Goal: Task Accomplishment & Management: Manage account settings

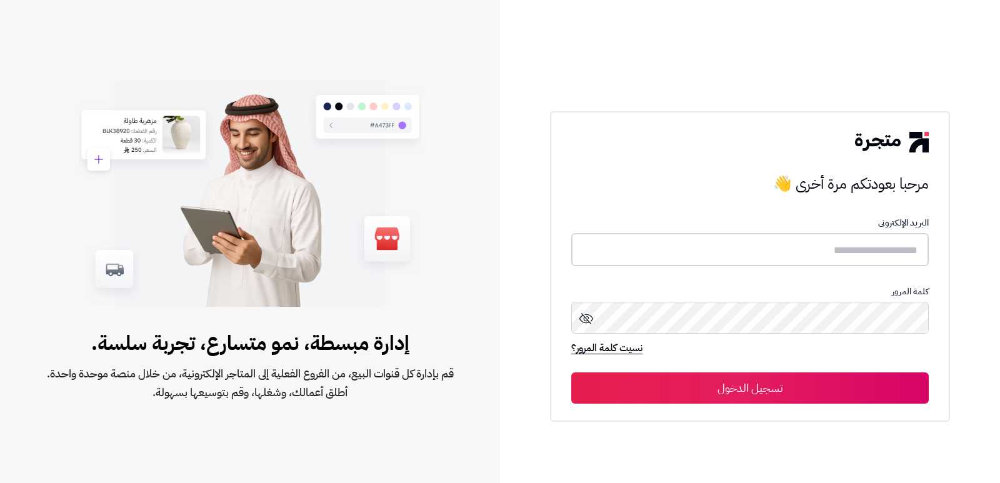
click at [837, 242] on input "text" at bounding box center [749, 249] width 357 height 33
type input "*"
type input "****"
click at [571, 372] on button "تسجيل الدخول" at bounding box center [749, 387] width 357 height 31
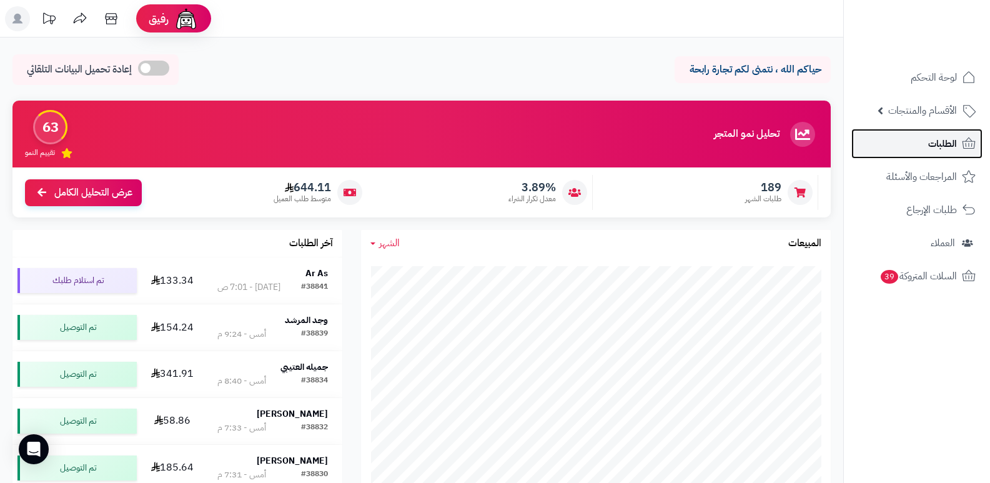
click at [938, 137] on span "الطلبات" at bounding box center [942, 143] width 29 height 17
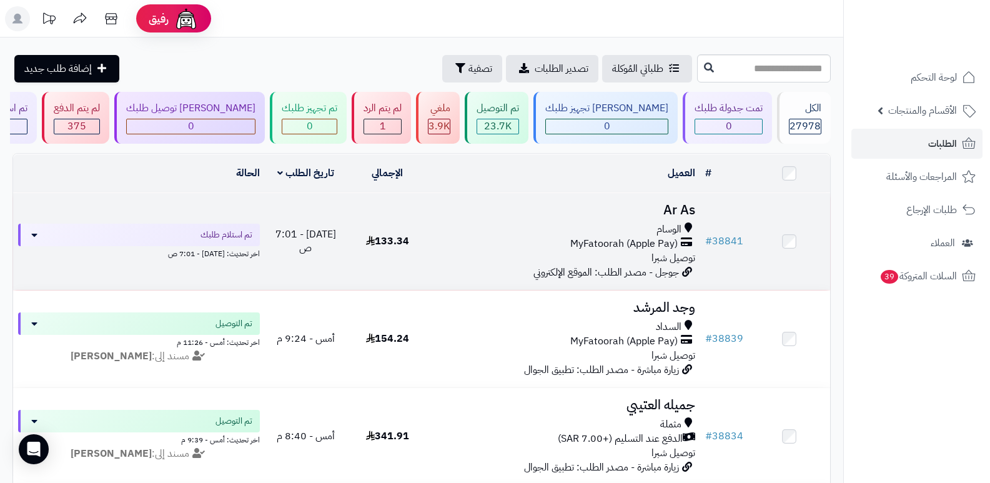
click at [677, 206] on h3 "Ar As" at bounding box center [565, 210] width 262 height 14
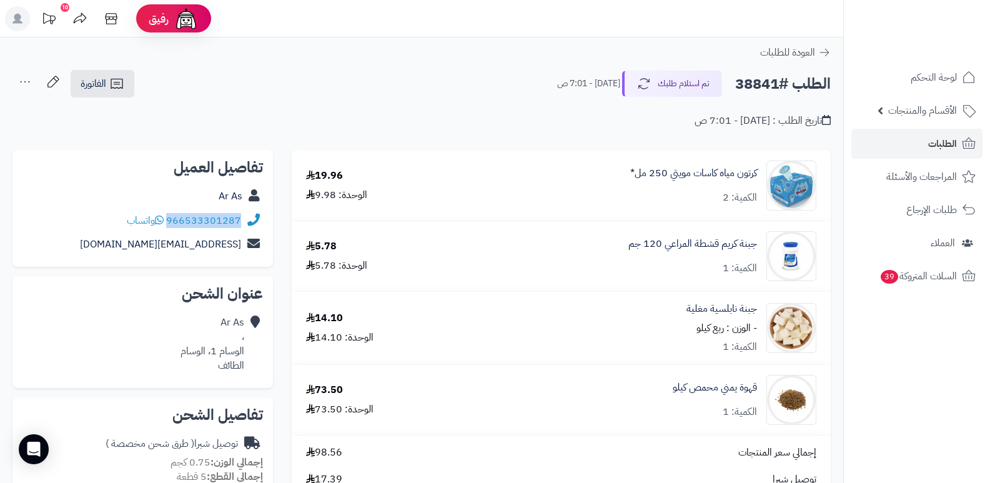
drag, startPoint x: 168, startPoint y: 219, endPoint x: 239, endPoint y: 227, distance: 71.1
click at [239, 227] on div "966533301287 واتساب" at bounding box center [184, 221] width 114 height 14
copy link "966533301287"
click at [703, 79] on button "تم استلام طلبك" at bounding box center [672, 83] width 100 height 26
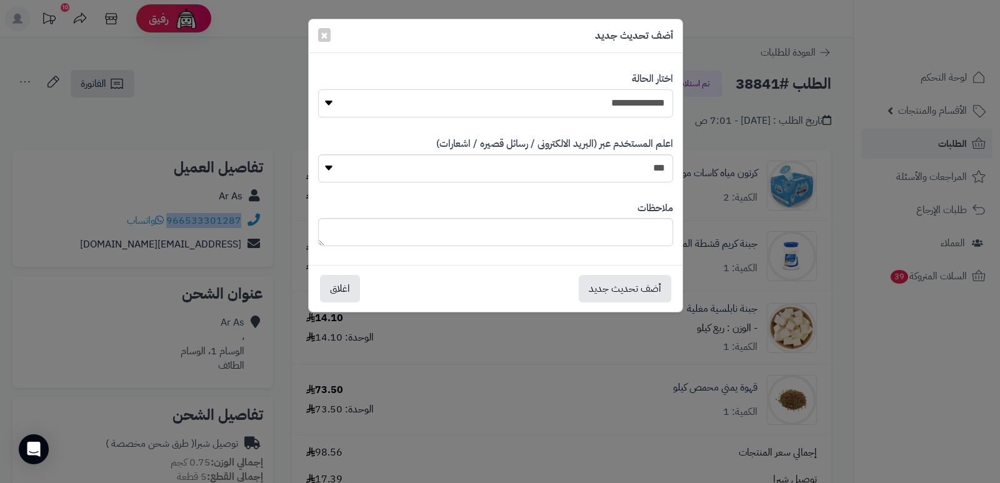
click at [628, 109] on select "**********" at bounding box center [495, 103] width 355 height 28
select select "*"
click at [318, 89] on select "**********" at bounding box center [495, 103] width 355 height 28
click at [613, 241] on textarea at bounding box center [495, 232] width 355 height 28
type textarea "****"
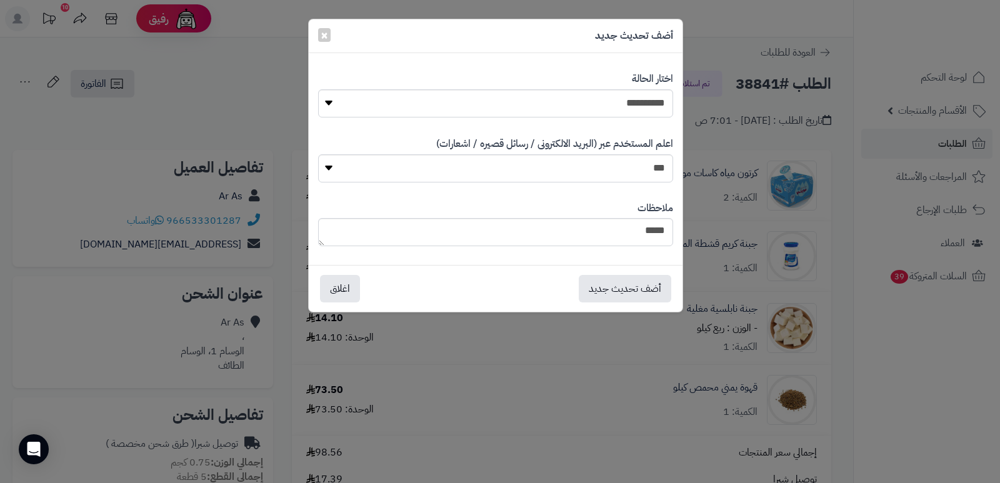
click at [608, 304] on div "أضف تحديث جديد اغلاق" at bounding box center [496, 288] width 374 height 47
click at [613, 291] on button "أضف تحديث جديد" at bounding box center [625, 287] width 92 height 27
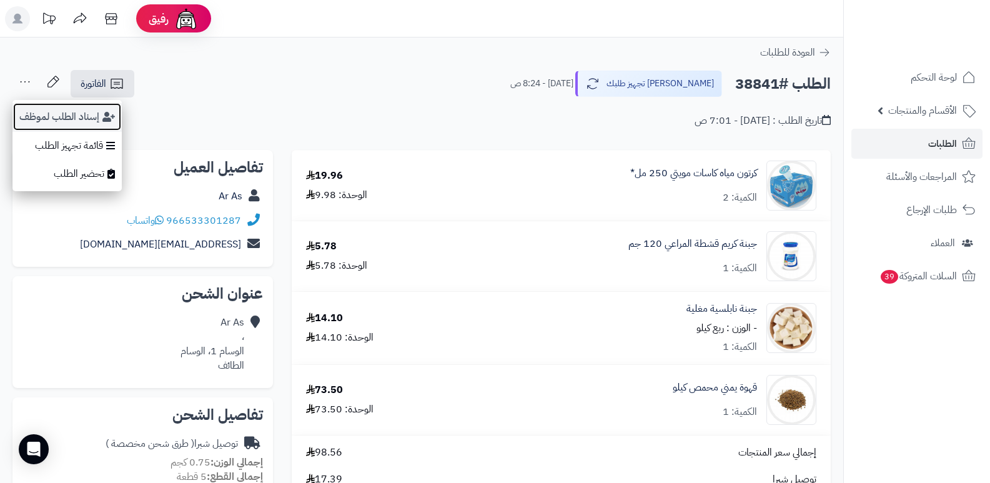
click at [39, 111] on button "إسناد الطلب لموظف" at bounding box center [66, 116] width 109 height 29
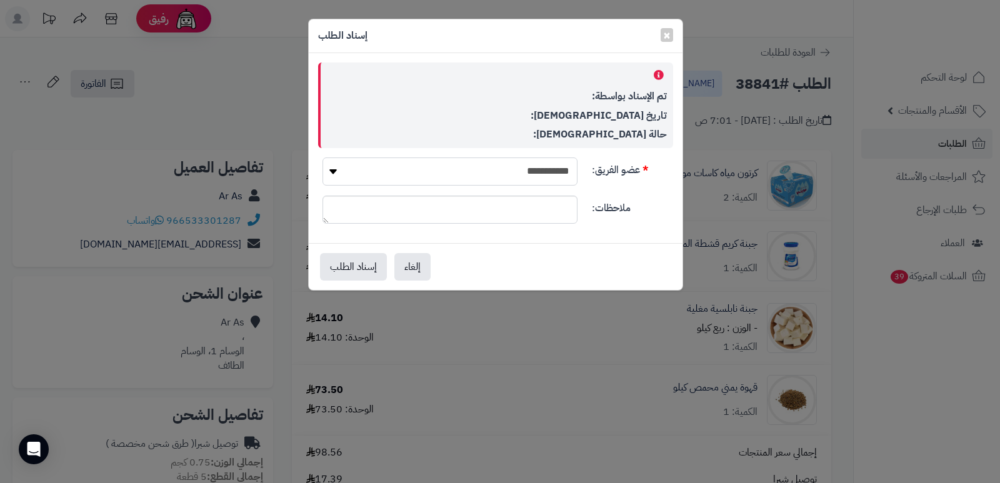
click at [507, 162] on select "**********" at bounding box center [449, 171] width 255 height 28
select select "**"
click at [322, 157] on select "**********" at bounding box center [449, 171] width 255 height 28
click at [347, 259] on button "إسناد الطلب" at bounding box center [353, 265] width 67 height 27
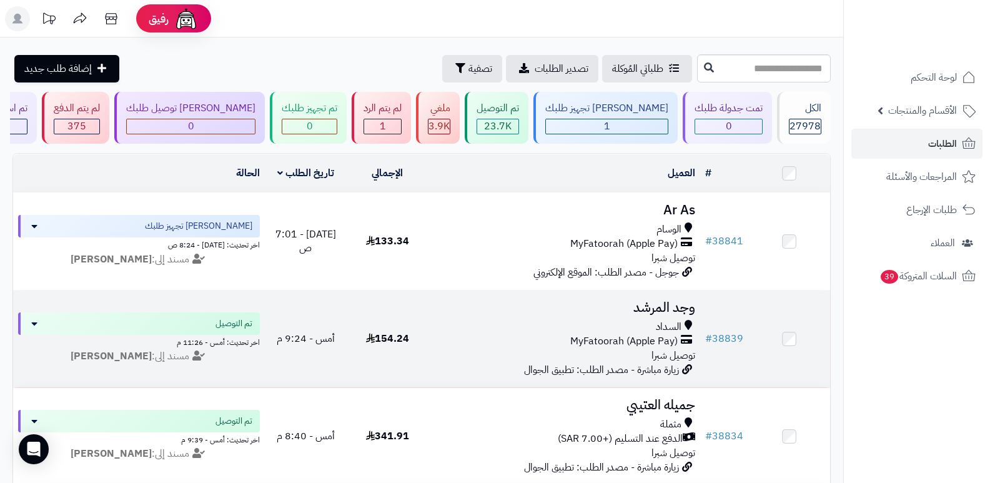
click at [653, 308] on h3 "وجد المرشد" at bounding box center [565, 307] width 262 height 14
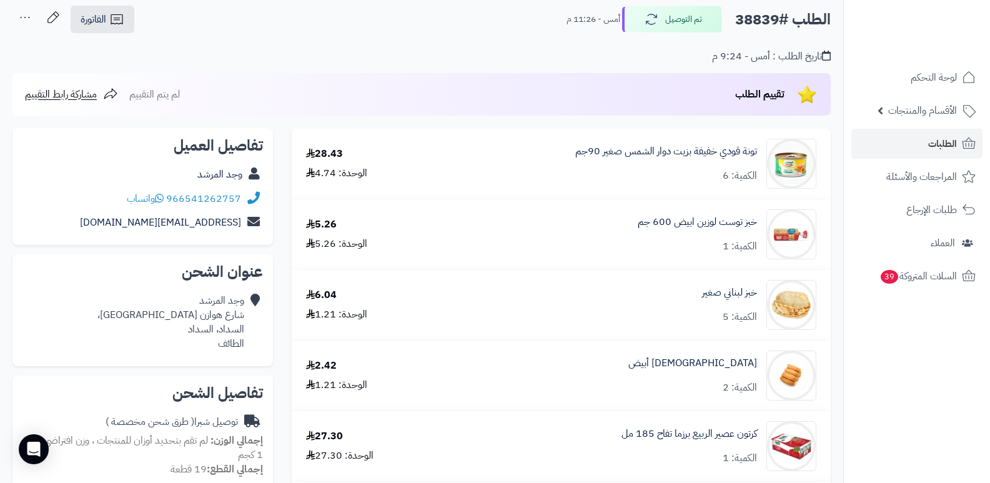
scroll to position [62, 0]
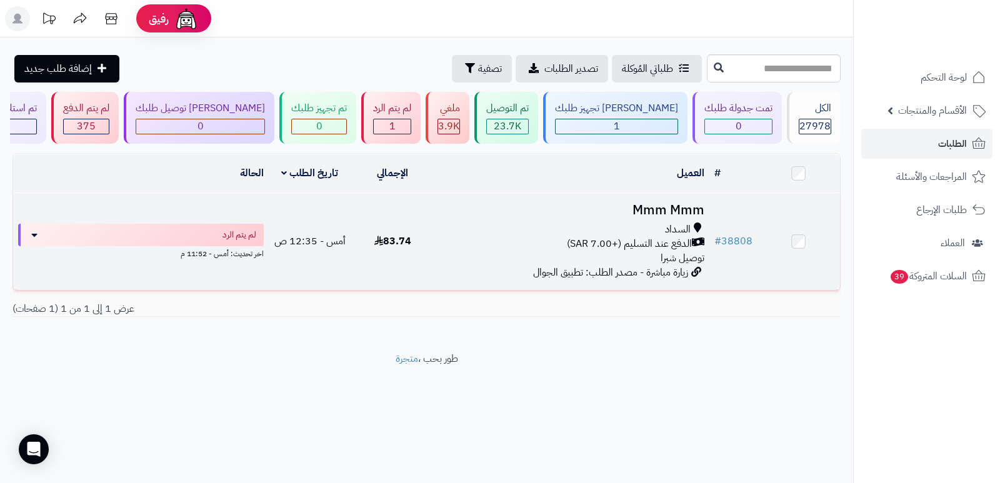
click at [663, 203] on h3 "Mmm Mmm" at bounding box center [572, 210] width 266 height 14
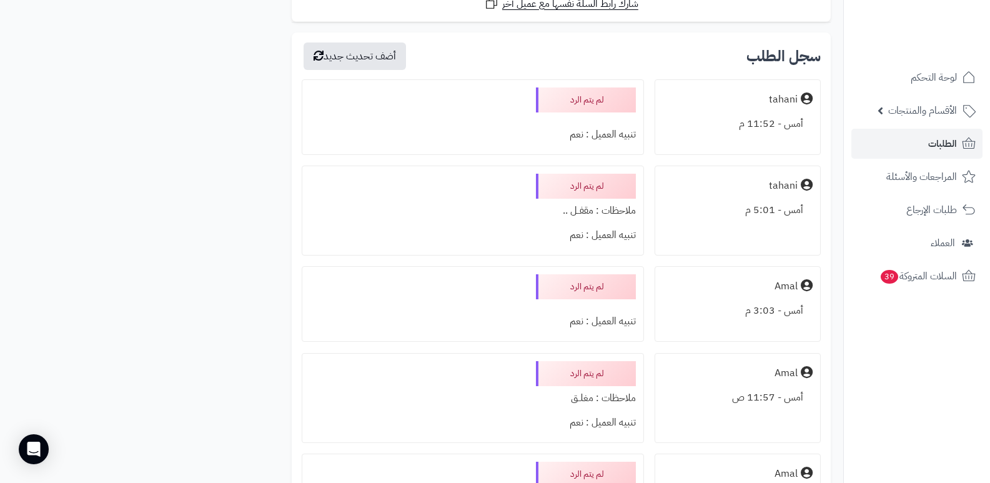
scroll to position [1374, 0]
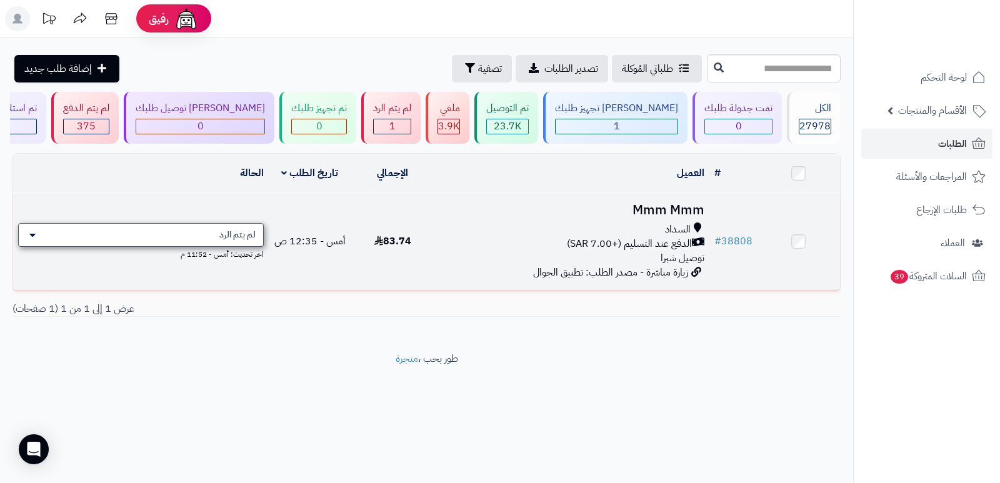
click at [142, 235] on div "لم يتم الرد" at bounding box center [141, 235] width 246 height 24
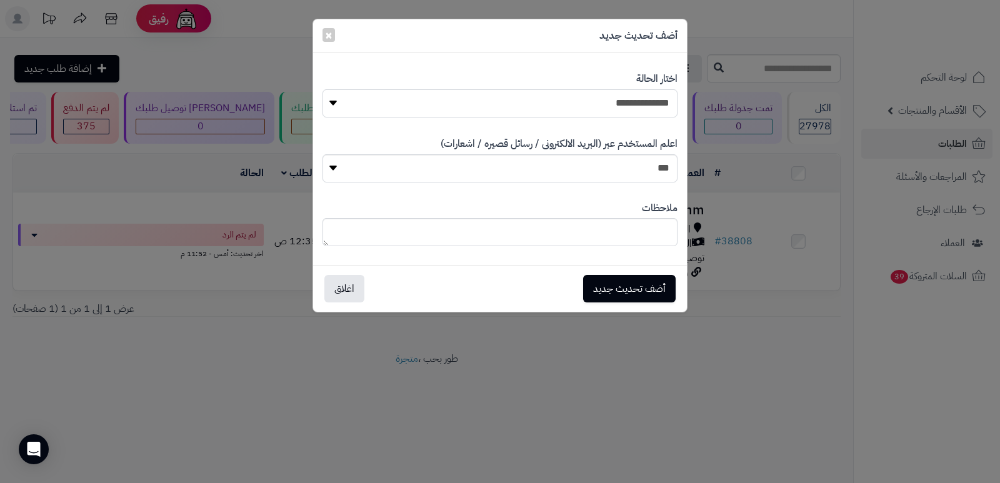
click at [628, 100] on select "**********" at bounding box center [499, 103] width 355 height 28
click at [709, 474] on div "**********" at bounding box center [500, 241] width 1000 height 483
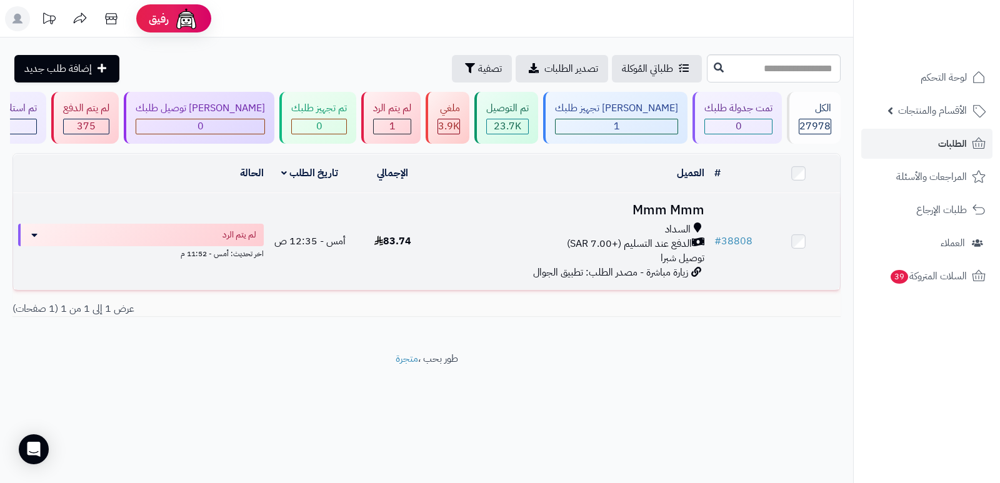
click at [675, 209] on h3 "Mmm Mmm" at bounding box center [572, 210] width 266 height 14
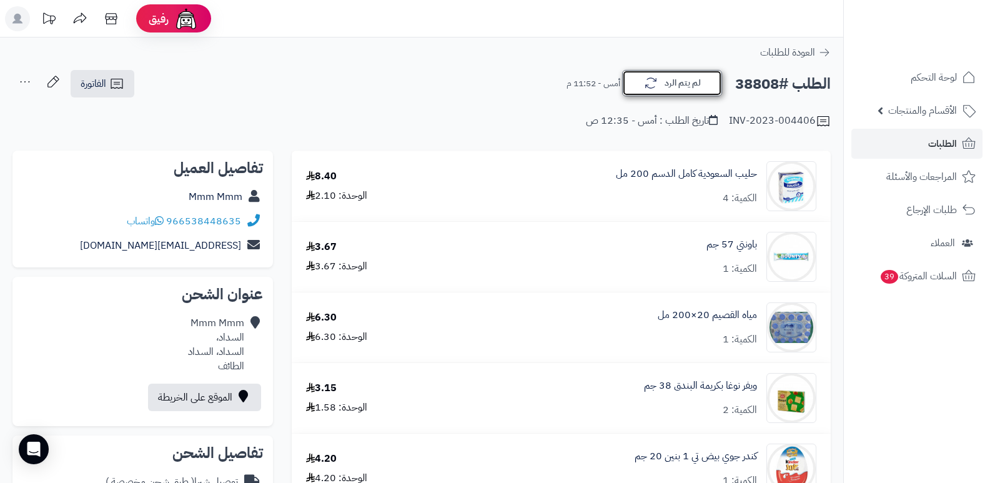
click at [676, 82] on button "لم يتم الرد" at bounding box center [672, 83] width 100 height 26
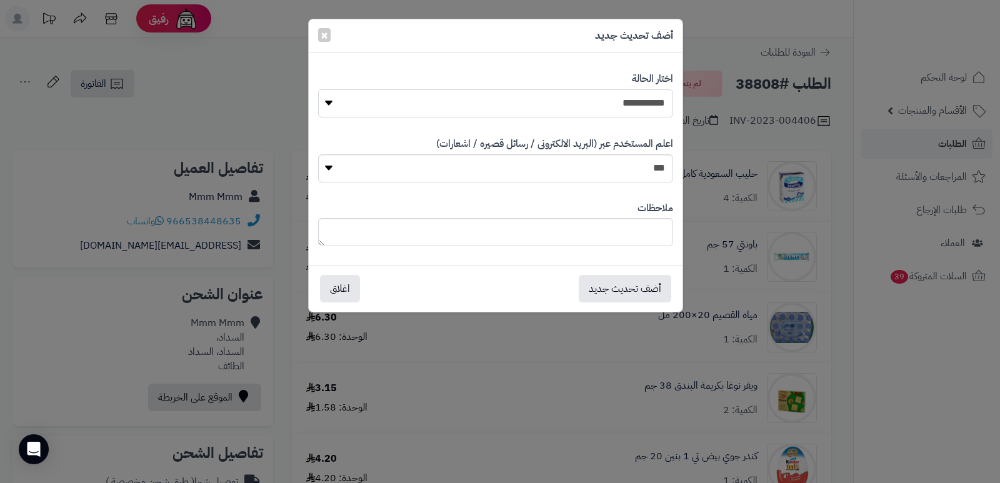
click at [619, 94] on select "**********" at bounding box center [495, 103] width 355 height 28
click at [318, 89] on select "**********" at bounding box center [495, 103] width 355 height 28
click at [628, 276] on button "أضف تحديث جديد" at bounding box center [625, 287] width 92 height 27
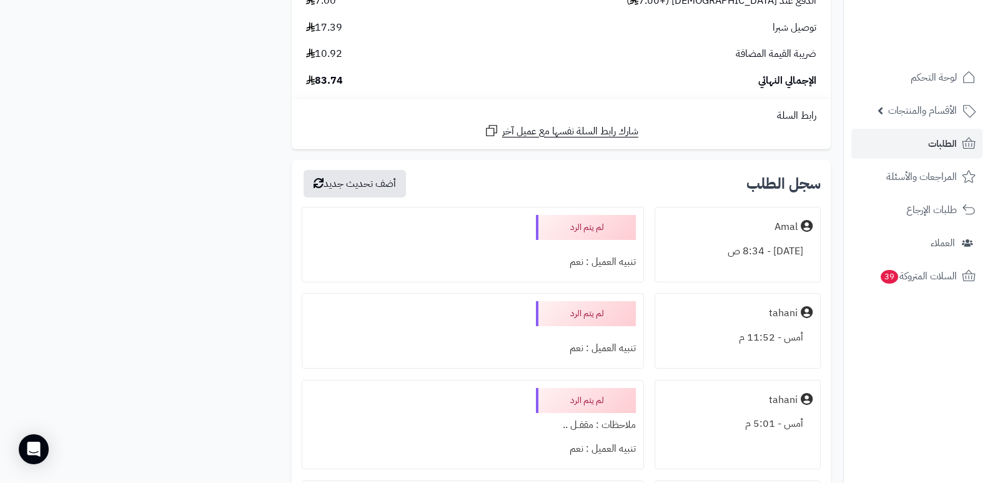
scroll to position [1062, 0]
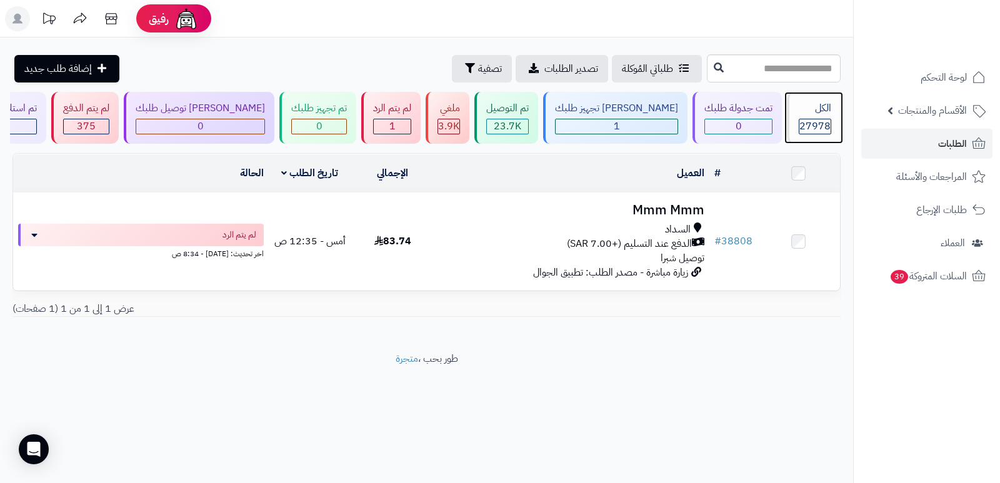
click at [825, 116] on div "الكل 27978" at bounding box center [814, 118] width 54 height 52
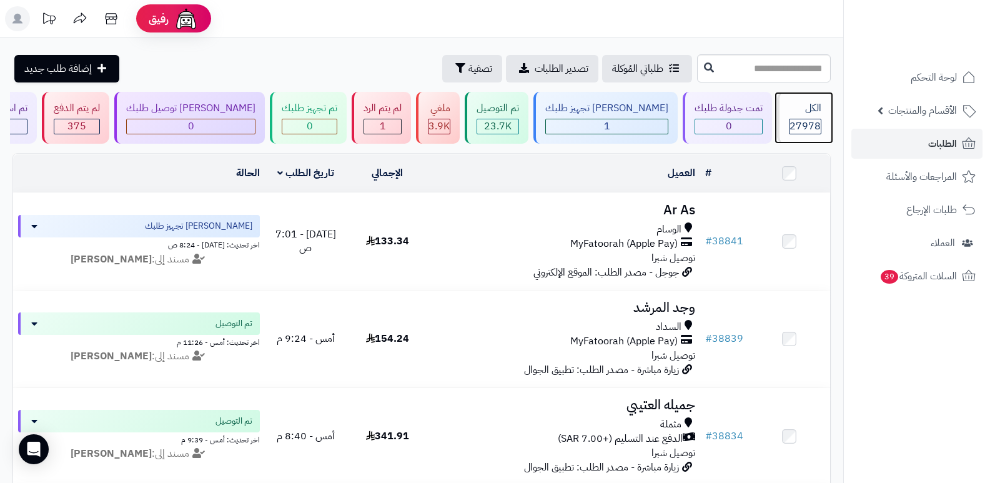
click at [810, 115] on div "الكل" at bounding box center [805, 108] width 32 height 14
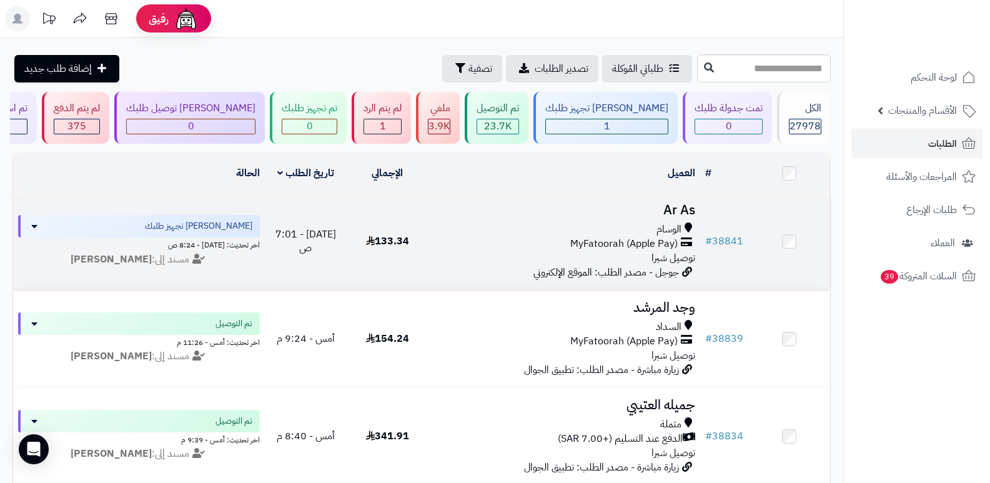
click at [672, 203] on h3 "Ar As" at bounding box center [565, 210] width 262 height 14
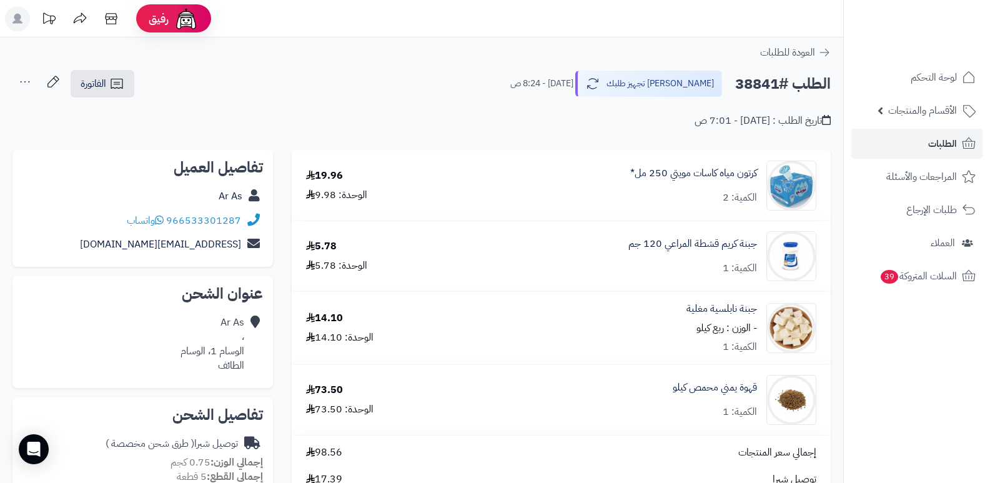
click at [879, 420] on nav "لوحة التحكم الأقسام والمنتجات المنتجات الأقسام الماركات مواصفات المنتجات مواصفا…" at bounding box center [916, 257] width 147 height 483
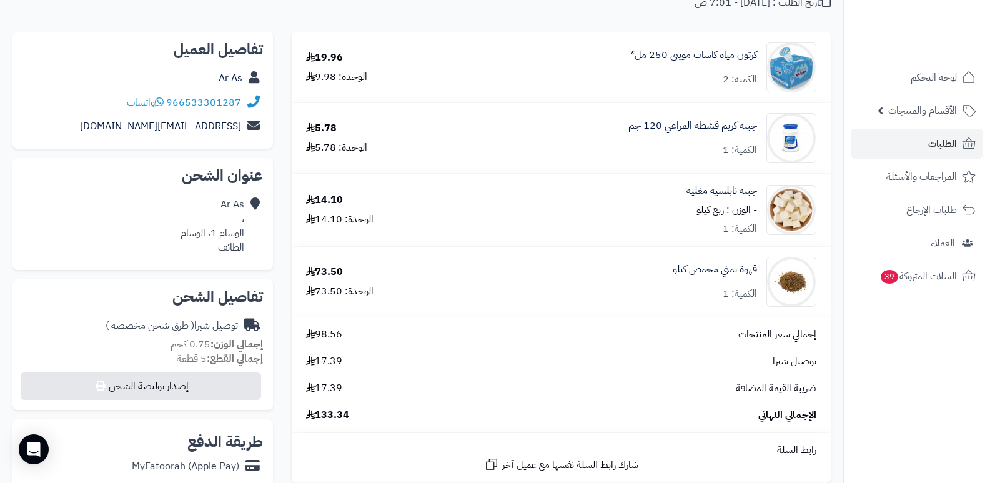
scroll to position [84, 0]
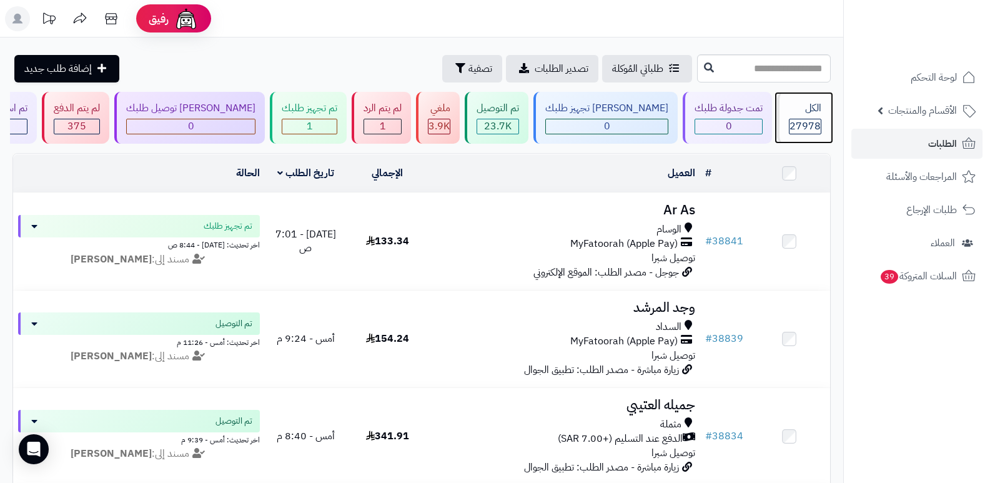
click at [799, 111] on div "الكل" at bounding box center [805, 108] width 32 height 14
click at [808, 116] on div "الكل 27978" at bounding box center [804, 118] width 54 height 52
click at [805, 117] on div "الكل 27978" at bounding box center [804, 118] width 54 height 52
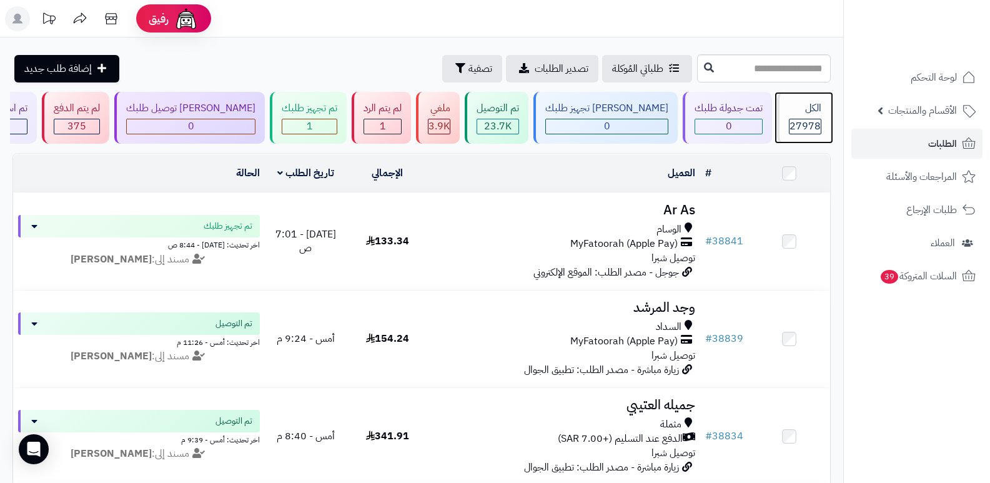
click at [789, 107] on div "الكل" at bounding box center [805, 108] width 32 height 14
click at [816, 124] on span "27978" at bounding box center [805, 126] width 31 height 15
click at [805, 106] on div "الكل" at bounding box center [805, 108] width 32 height 14
click at [813, 127] on span "27978" at bounding box center [805, 126] width 31 height 15
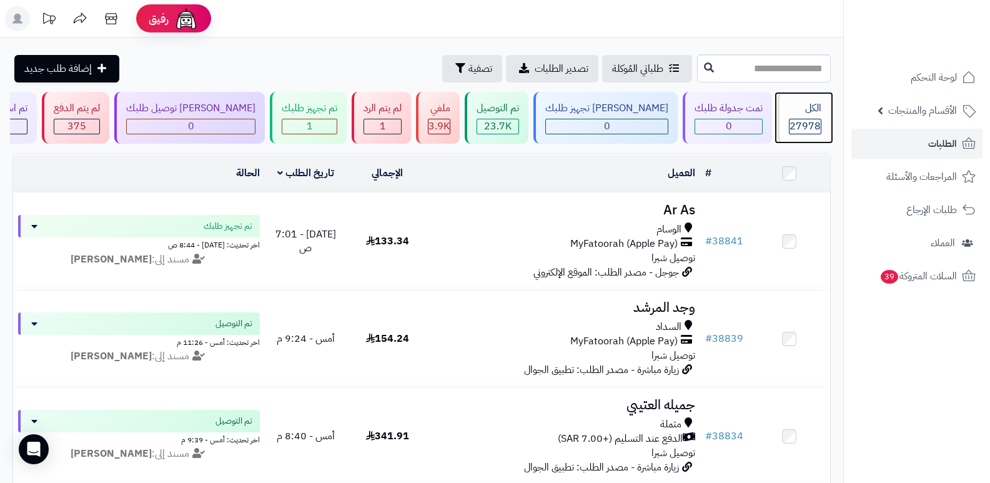
click at [794, 111] on div "الكل" at bounding box center [805, 108] width 32 height 14
drag, startPoint x: 0, startPoint y: 0, endPoint x: 793, endPoint y: 112, distance: 800.6
click at [793, 112] on div "الكل" at bounding box center [805, 108] width 32 height 14
click at [794, 109] on div "الكل" at bounding box center [805, 108] width 32 height 14
click at [795, 107] on div "الكل" at bounding box center [805, 108] width 32 height 14
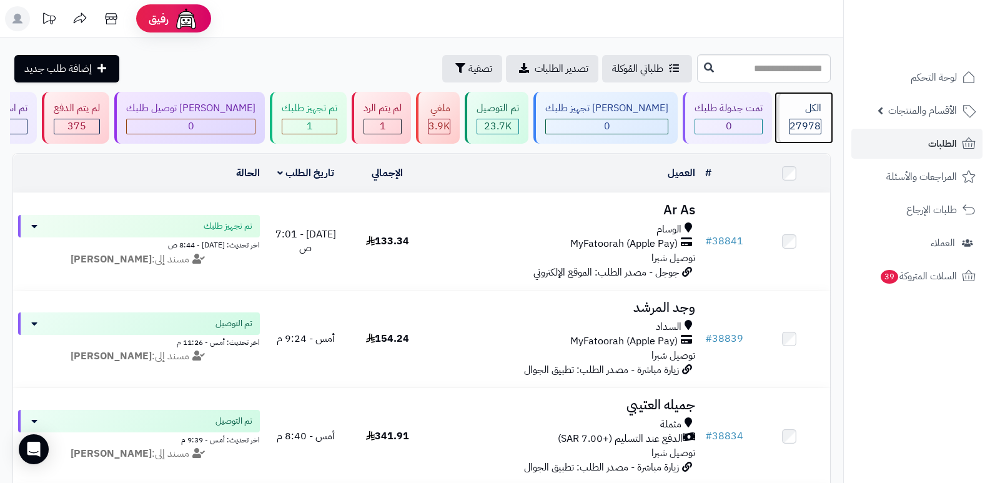
click at [795, 107] on div "الكل" at bounding box center [805, 108] width 32 height 14
click at [812, 108] on div "الكل" at bounding box center [805, 108] width 32 height 14
click at [794, 119] on span "27978" at bounding box center [805, 126] width 31 height 15
click at [804, 108] on div "الكل" at bounding box center [805, 108] width 32 height 14
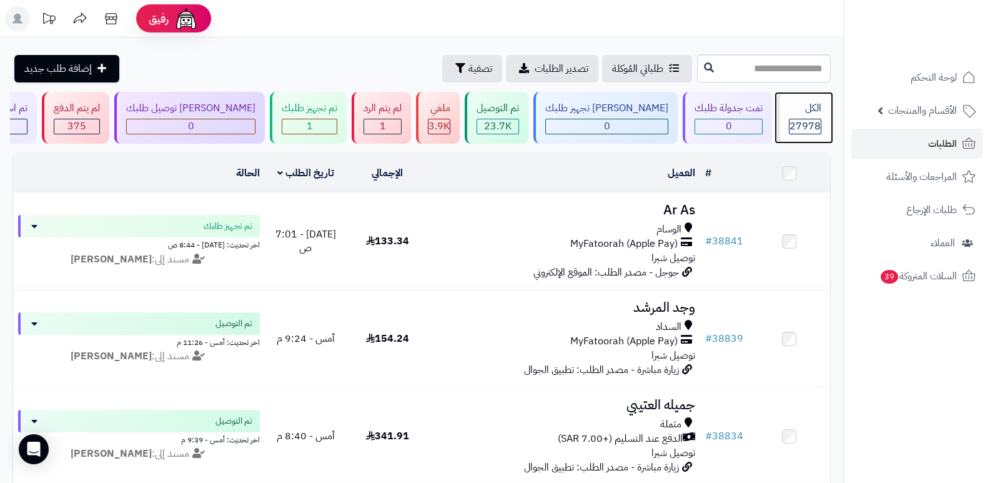
click at [818, 119] on div "27978" at bounding box center [805, 126] width 31 height 14
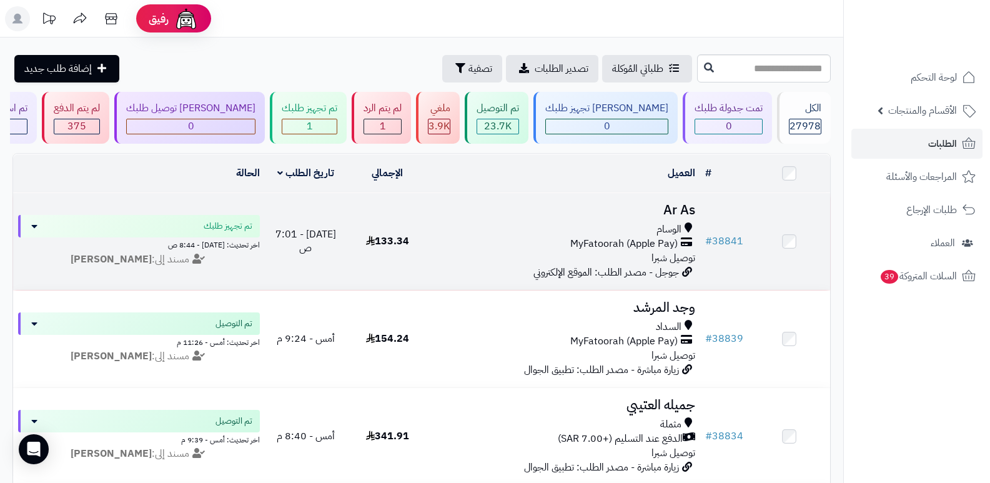
click at [684, 196] on td "Ar As الوسام MyFatoorah (Apple Pay) توصيل شبرا جوجل - مصدر الطلب: الموقع الإلكت…" at bounding box center [565, 241] width 272 height 97
click at [675, 211] on h3 "Ar As" at bounding box center [565, 210] width 262 height 14
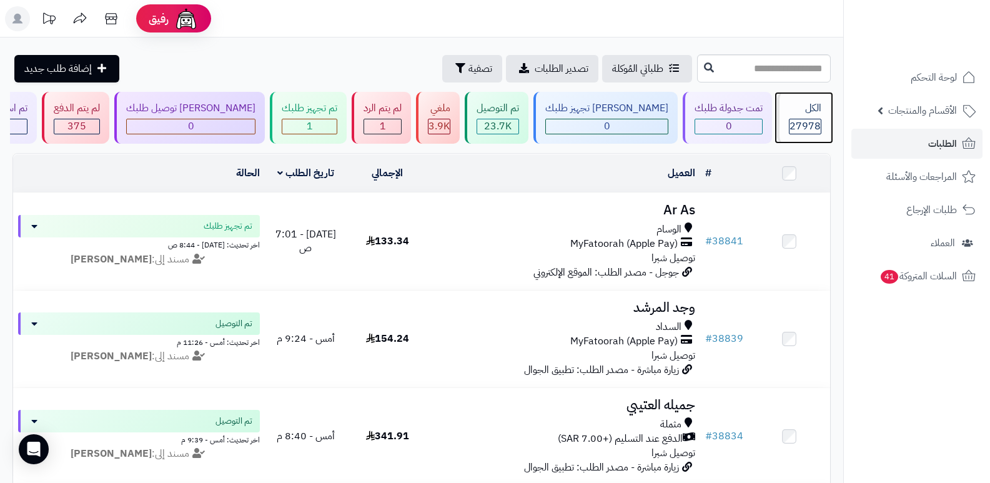
click at [802, 124] on span "27978" at bounding box center [805, 126] width 31 height 15
click at [789, 112] on div "الكل" at bounding box center [805, 108] width 32 height 14
click at [805, 106] on div "الكل" at bounding box center [805, 108] width 32 height 14
click at [790, 117] on div "الكل 27978" at bounding box center [804, 118] width 54 height 52
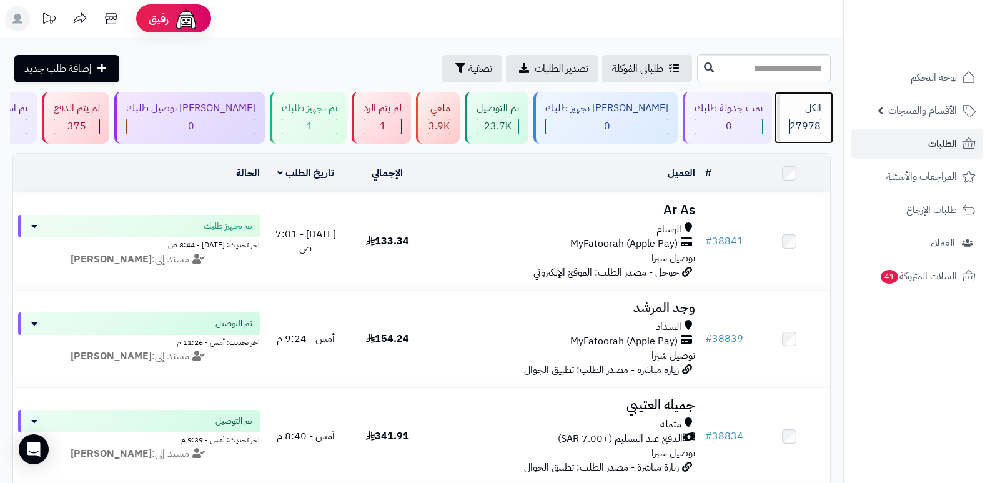
click at [811, 112] on div "الكل" at bounding box center [805, 108] width 32 height 14
click at [805, 114] on div "الكل" at bounding box center [805, 108] width 32 height 14
click at [795, 131] on span "27978" at bounding box center [805, 126] width 31 height 15
click at [796, 129] on span "27978" at bounding box center [805, 126] width 31 height 15
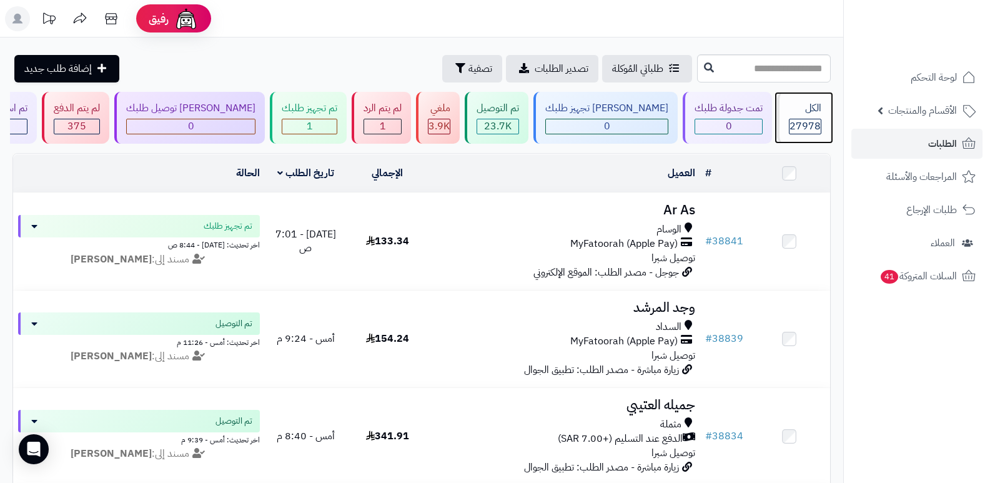
click at [807, 116] on div "الكل 27978" at bounding box center [804, 118] width 54 height 52
click at [810, 112] on div "الكل" at bounding box center [805, 108] width 32 height 14
click at [793, 109] on div "الكل" at bounding box center [805, 108] width 32 height 14
click at [804, 114] on div "الكل" at bounding box center [805, 108] width 32 height 14
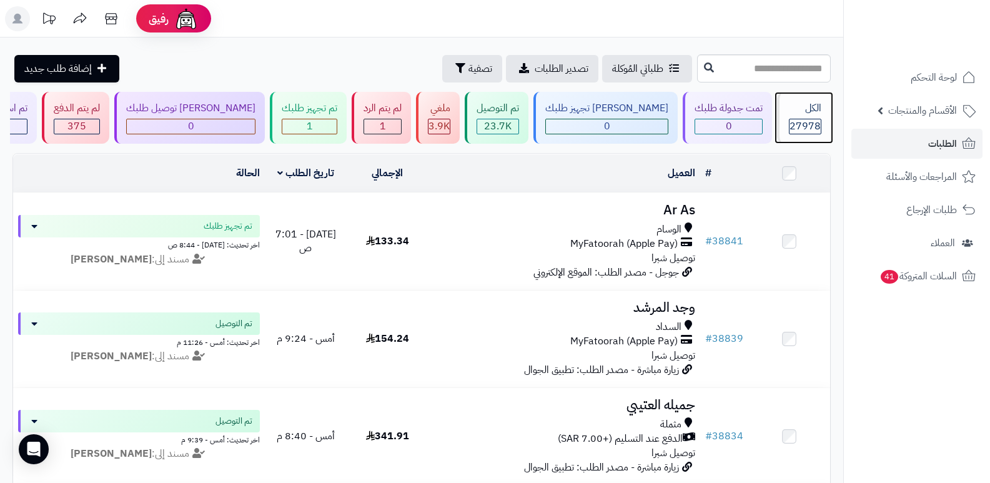
click at [795, 110] on div "الكل" at bounding box center [805, 108] width 32 height 14
click at [793, 120] on span "27978" at bounding box center [805, 126] width 31 height 15
click at [797, 102] on div "الكل" at bounding box center [805, 108] width 32 height 14
click at [822, 99] on div "الكل 27978" at bounding box center [804, 118] width 54 height 52
click at [818, 98] on div "الكل 27978" at bounding box center [804, 118] width 54 height 52
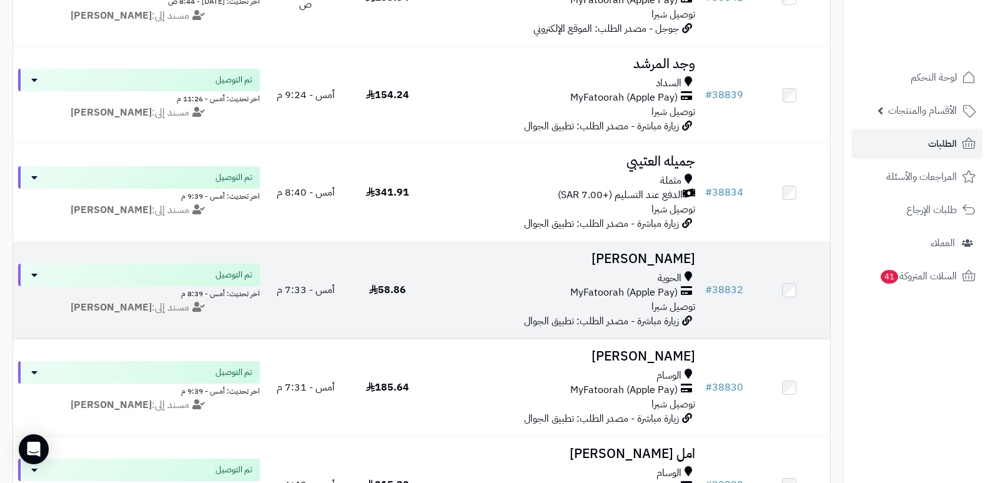
scroll to position [250, 0]
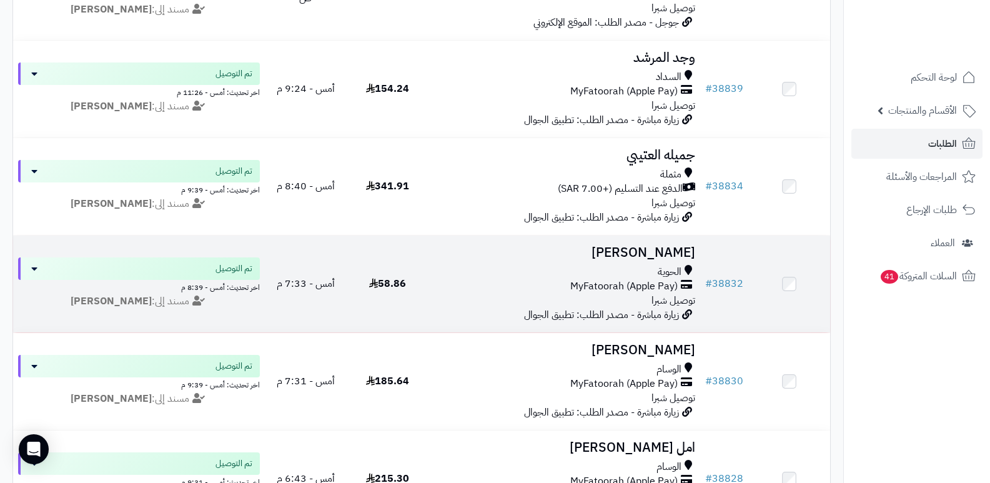
click at [662, 249] on h3 "[PERSON_NAME]" at bounding box center [565, 253] width 262 height 14
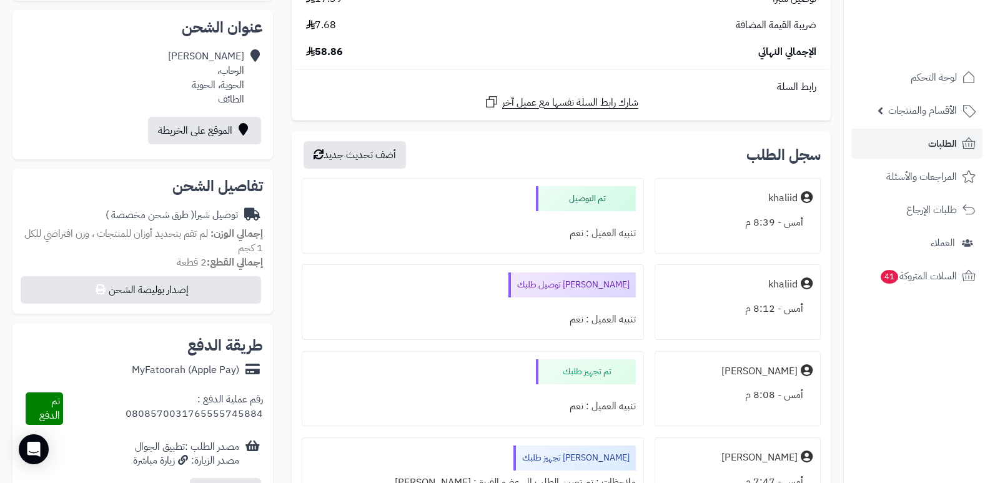
scroll to position [312, 0]
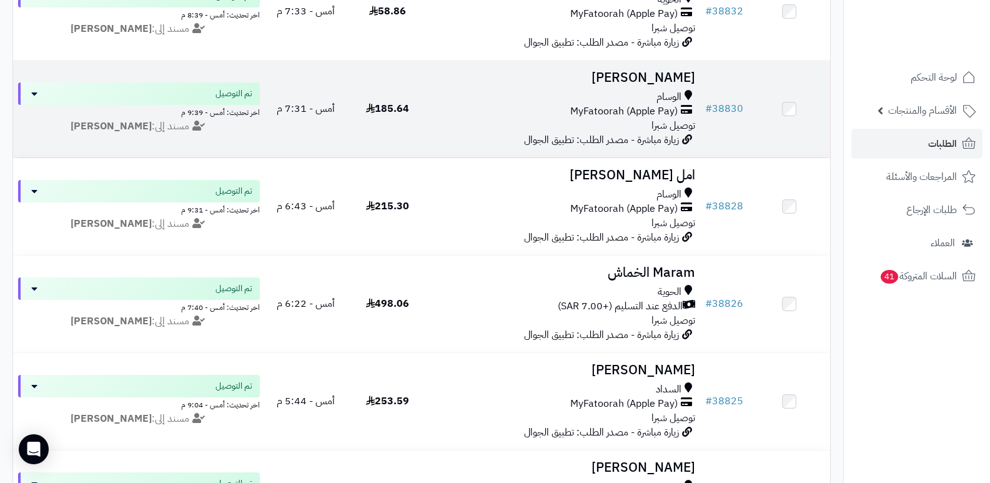
scroll to position [500, 0]
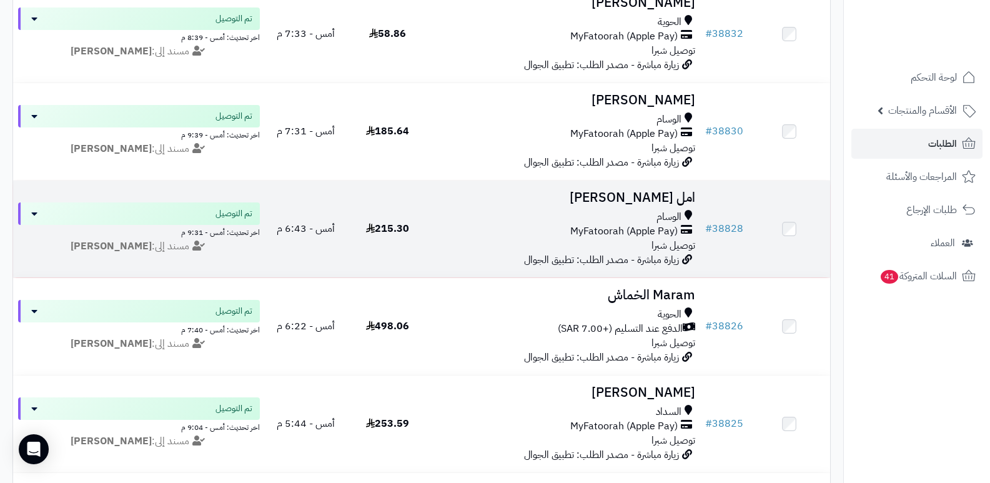
click at [654, 196] on h3 "امل [PERSON_NAME]" at bounding box center [565, 198] width 262 height 14
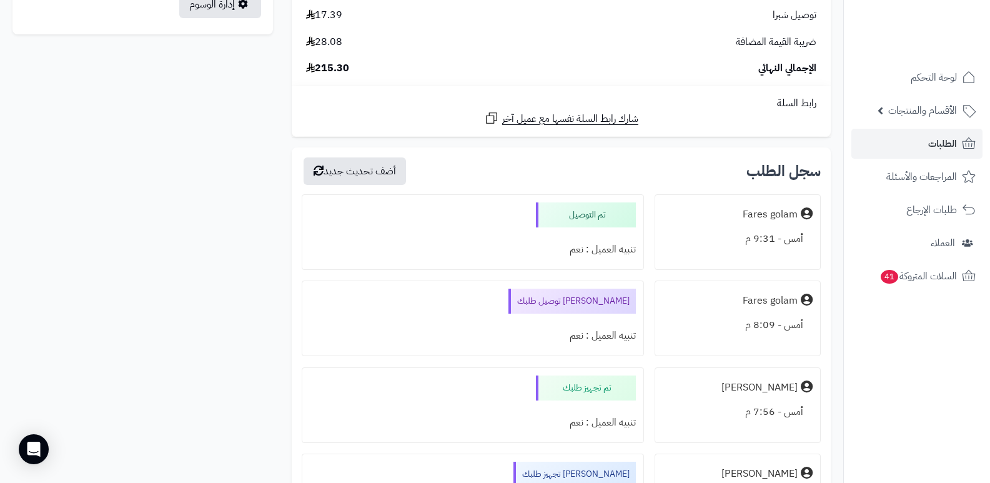
scroll to position [937, 0]
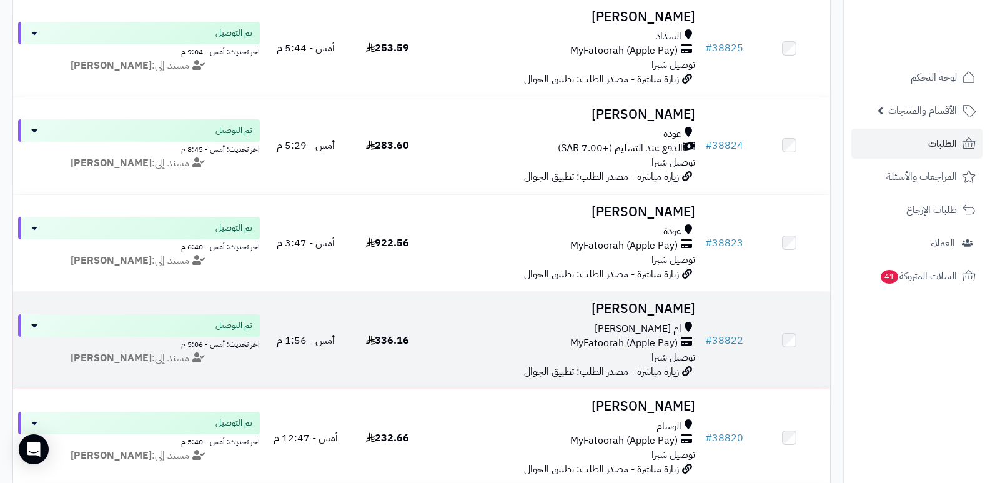
scroll to position [875, 0]
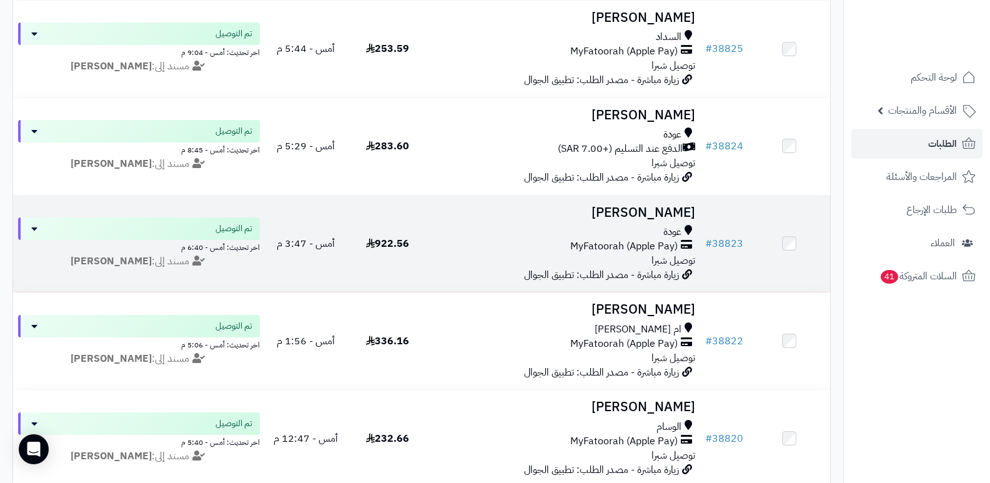
click at [673, 206] on h3 "[PERSON_NAME]" at bounding box center [565, 213] width 262 height 14
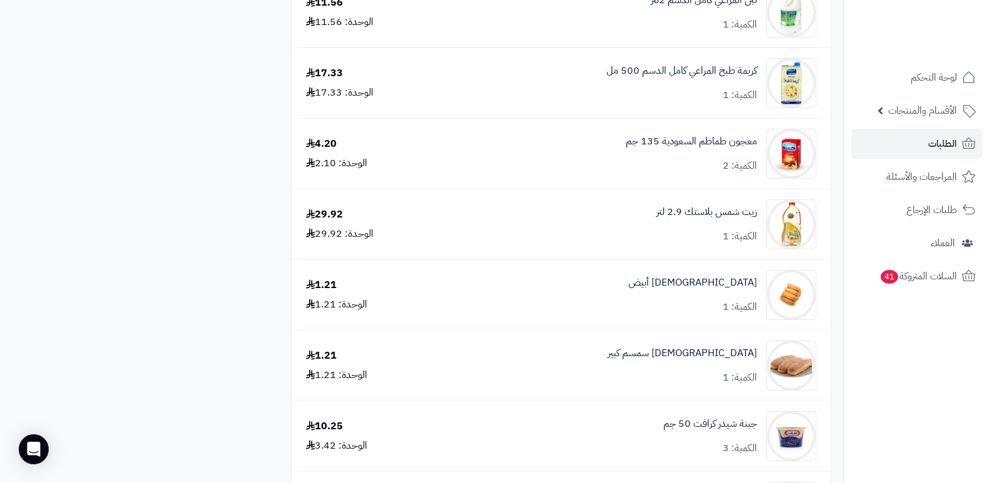
scroll to position [875, 0]
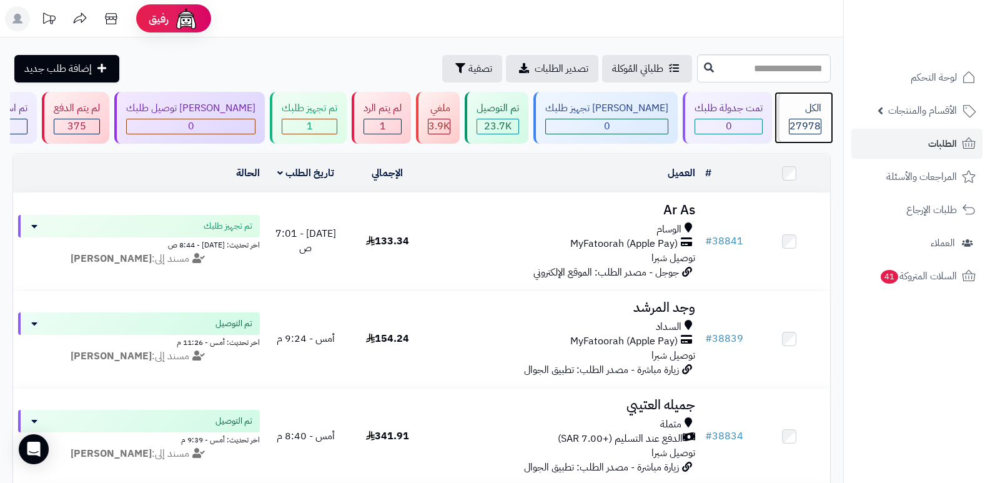
click at [805, 133] on span "27978" at bounding box center [805, 126] width 31 height 15
click at [792, 123] on span "27978" at bounding box center [805, 126] width 31 height 15
click at [806, 112] on div "الكل" at bounding box center [805, 108] width 32 height 14
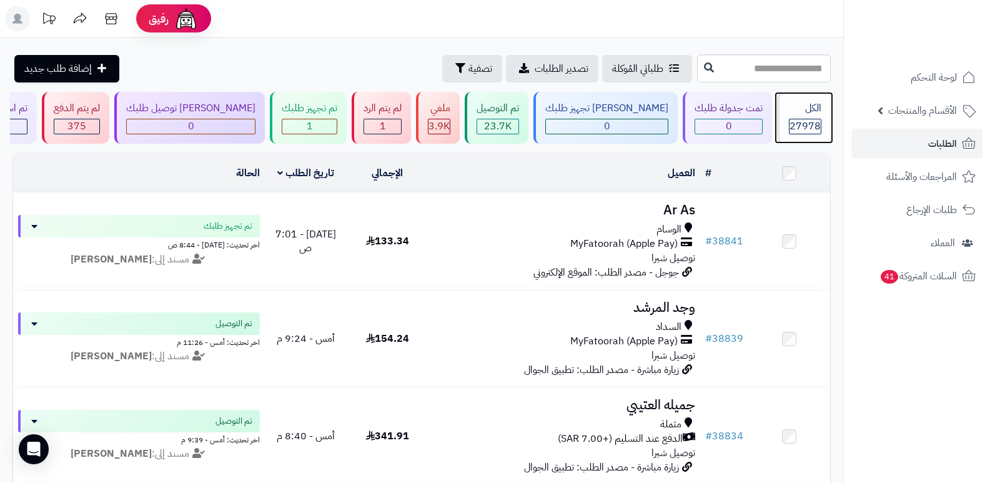
click at [783, 115] on div "الكل 27978" at bounding box center [804, 118] width 54 height 52
drag, startPoint x: 790, startPoint y: 134, endPoint x: 795, endPoint y: 127, distance: 8.5
click at [790, 132] on div "الكل 27978" at bounding box center [804, 118] width 54 height 52
click at [798, 111] on div "الكل" at bounding box center [805, 108] width 32 height 14
click at [807, 107] on div "الكل" at bounding box center [805, 108] width 32 height 14
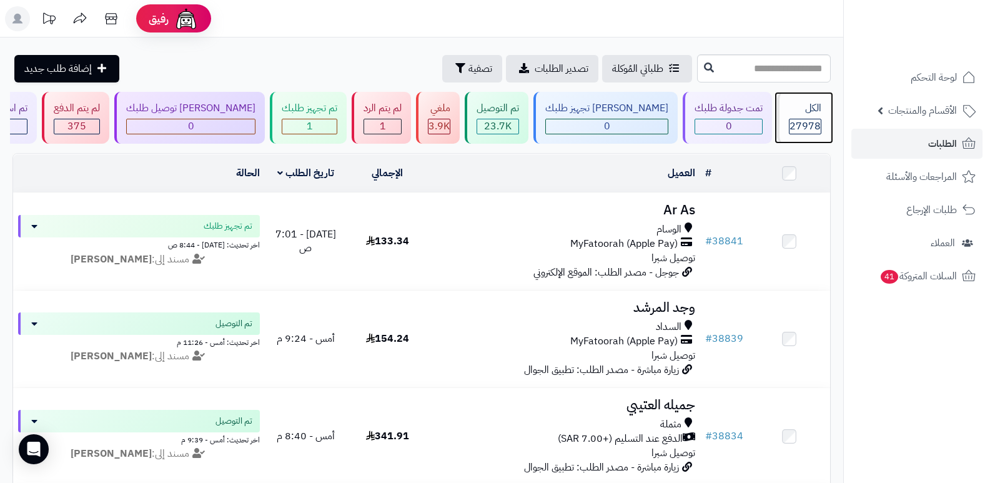
click at [807, 107] on div "الكل" at bounding box center [805, 108] width 32 height 14
click at [805, 104] on div "الكل" at bounding box center [805, 108] width 32 height 14
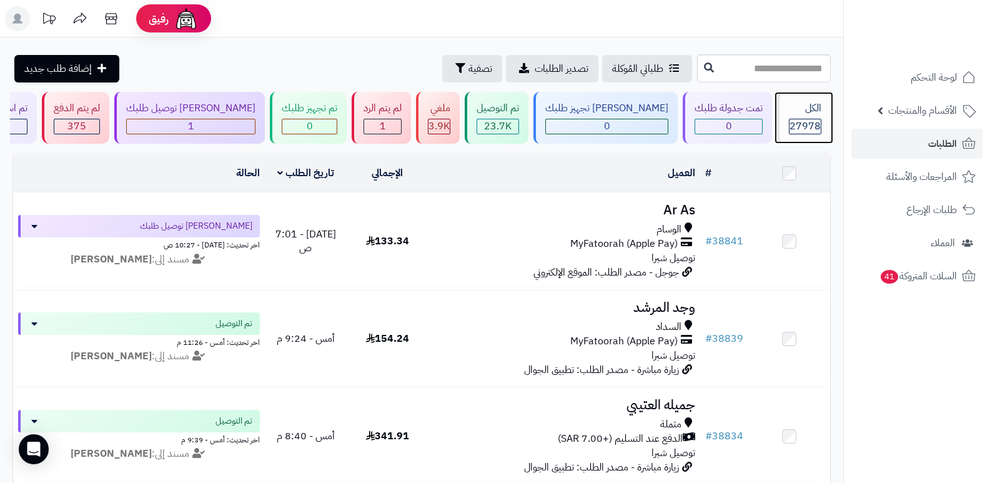
click at [800, 112] on div "الكل" at bounding box center [805, 108] width 32 height 14
click at [817, 116] on div "الكل 27978" at bounding box center [804, 118] width 54 height 52
click at [816, 116] on div "الكل 27978" at bounding box center [804, 118] width 54 height 52
click at [800, 114] on div "الكل" at bounding box center [805, 108] width 32 height 14
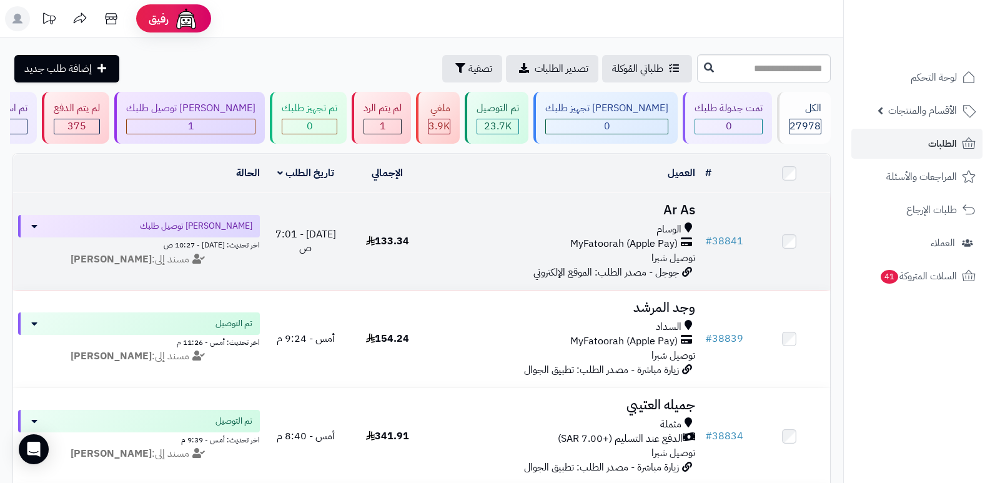
click at [679, 211] on h3 "Ar As" at bounding box center [565, 210] width 262 height 14
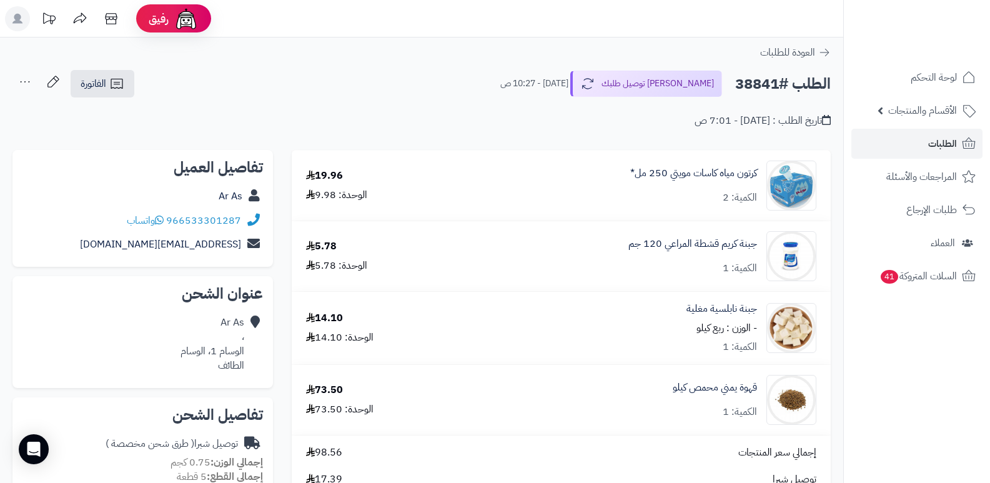
scroll to position [375, 0]
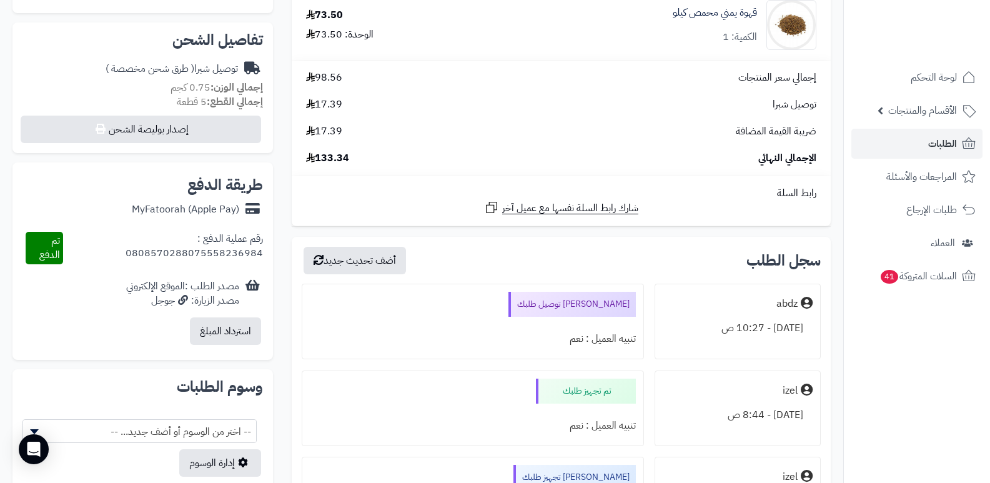
drag, startPoint x: 949, startPoint y: 356, endPoint x: 925, endPoint y: 342, distance: 28.3
click at [951, 355] on nav "لوحة التحكم الأقسام والمنتجات المنتجات الأقسام الماركات مواصفات المنتجات مواصفا…" at bounding box center [916, 257] width 147 height 483
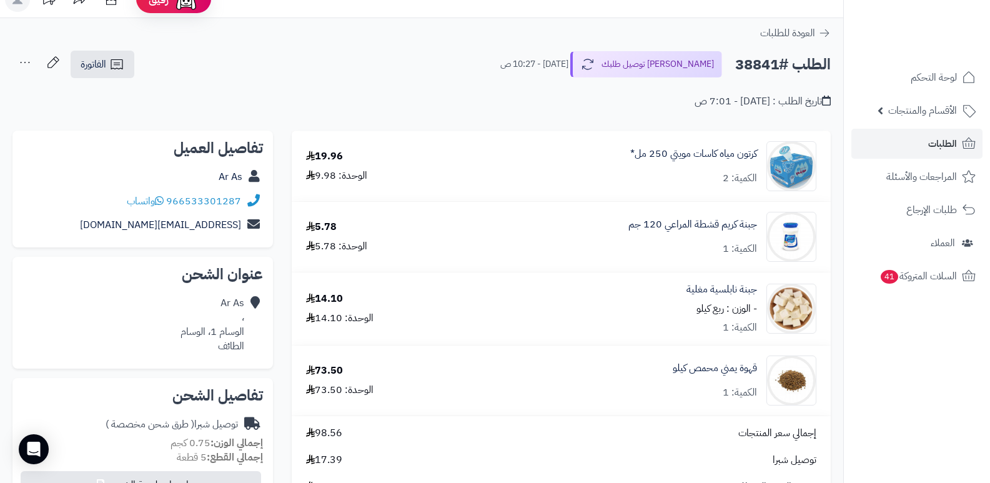
scroll to position [0, 0]
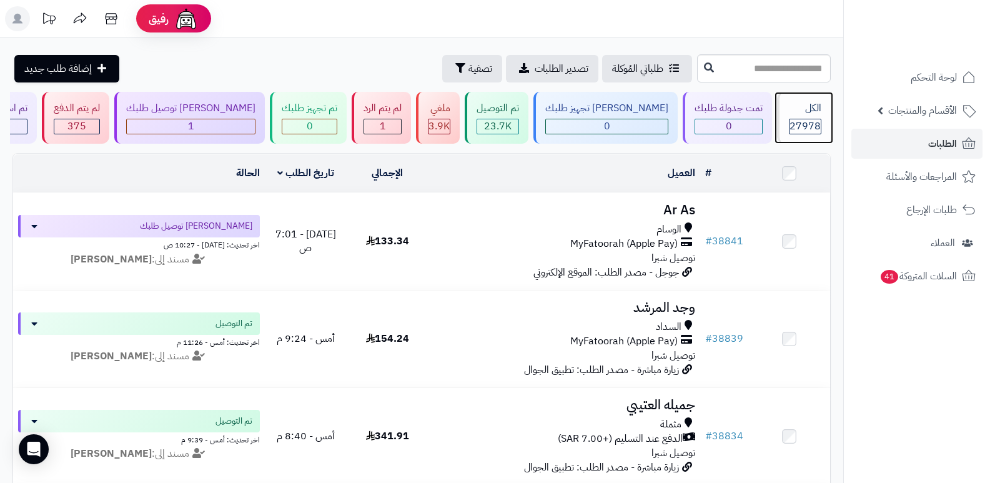
click at [805, 117] on div "الكل 27978" at bounding box center [804, 118] width 54 height 52
click at [803, 126] on span "27978" at bounding box center [805, 126] width 31 height 15
click at [827, 114] on div "الكل 27978" at bounding box center [804, 118] width 54 height 52
click at [805, 117] on div "الكل 27978" at bounding box center [804, 118] width 54 height 52
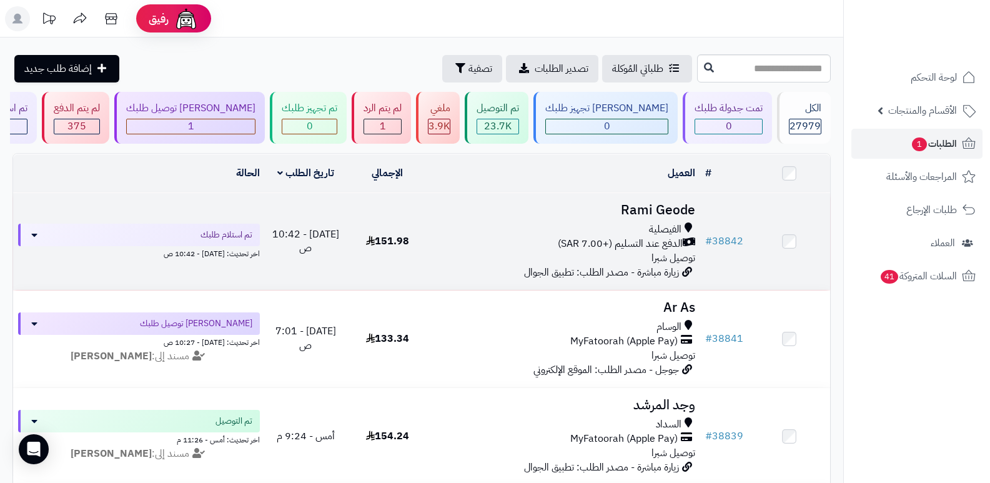
click at [636, 214] on h3 "Rami Geode" at bounding box center [565, 210] width 262 height 14
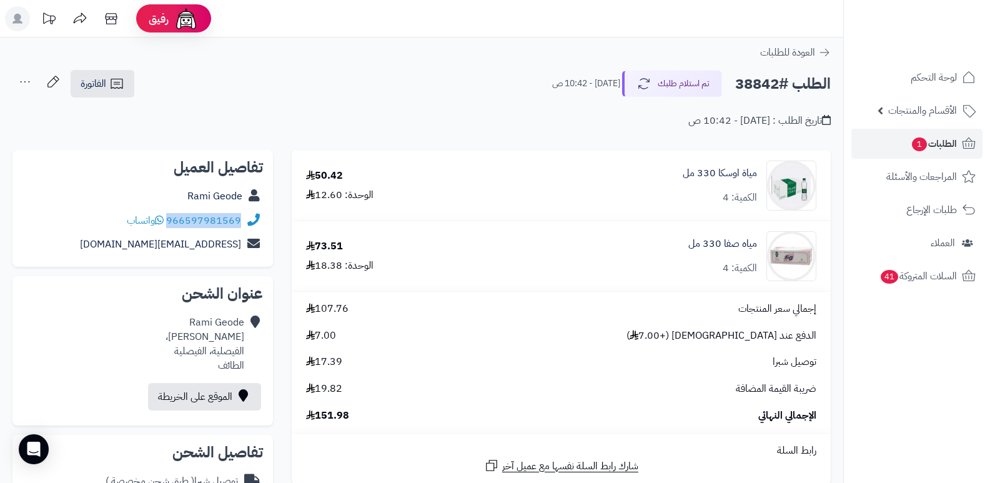
drag, startPoint x: 168, startPoint y: 219, endPoint x: 264, endPoint y: 223, distance: 95.7
click at [264, 223] on div "تفاصيل العميل Rami Geode 966597981569 واتساب ragsa2020@gmail.com" at bounding box center [142, 208] width 261 height 117
copy div "966597981569"
click at [698, 87] on button "تم استلام طلبك" at bounding box center [672, 83] width 100 height 26
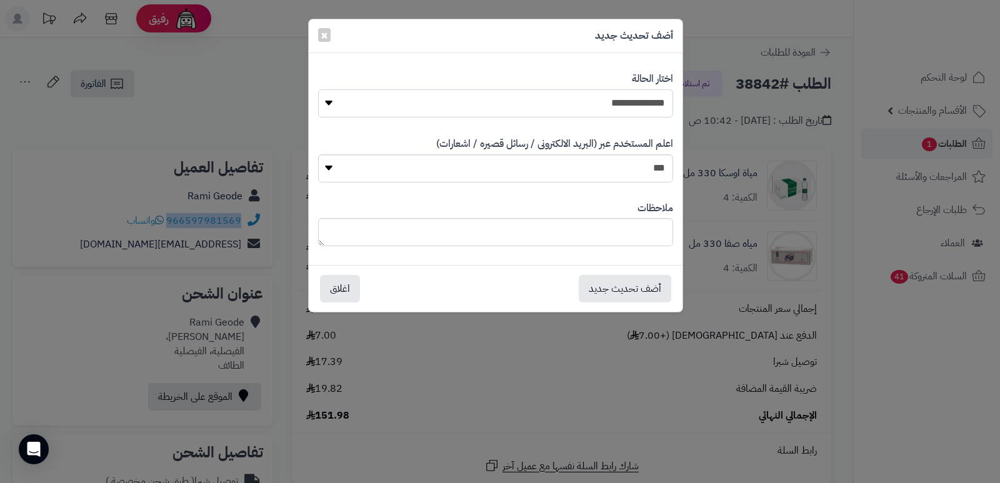
click at [658, 107] on select "**********" at bounding box center [495, 103] width 355 height 28
select select "*"
click at [318, 89] on select "**********" at bounding box center [495, 103] width 355 height 28
click at [628, 237] on textarea at bounding box center [495, 232] width 355 height 28
type textarea "****"
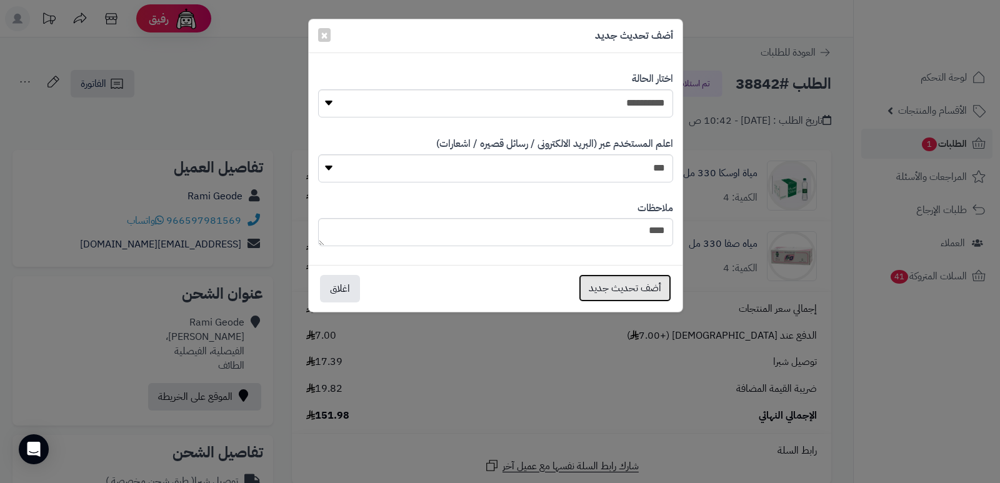
click at [628, 286] on button "أضف تحديث جديد" at bounding box center [625, 287] width 92 height 27
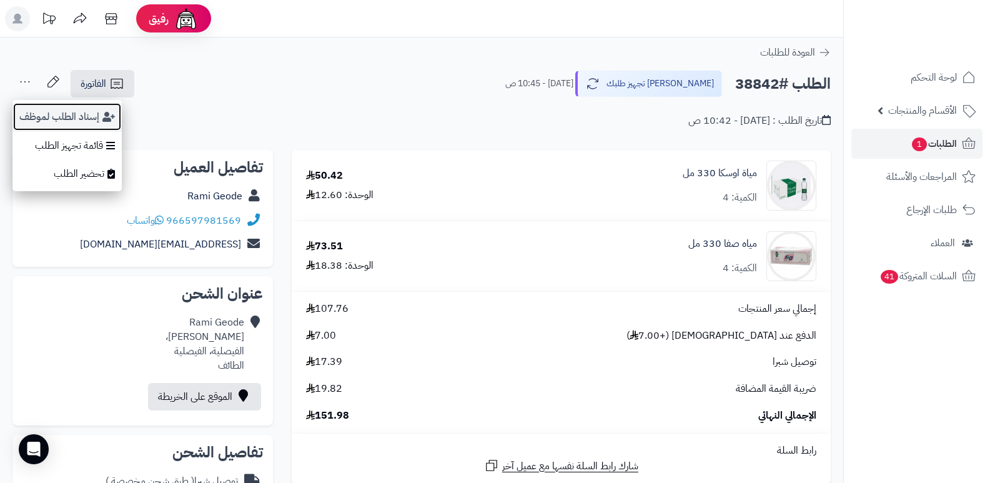
click at [42, 114] on button "إسناد الطلب لموظف" at bounding box center [66, 116] width 109 height 29
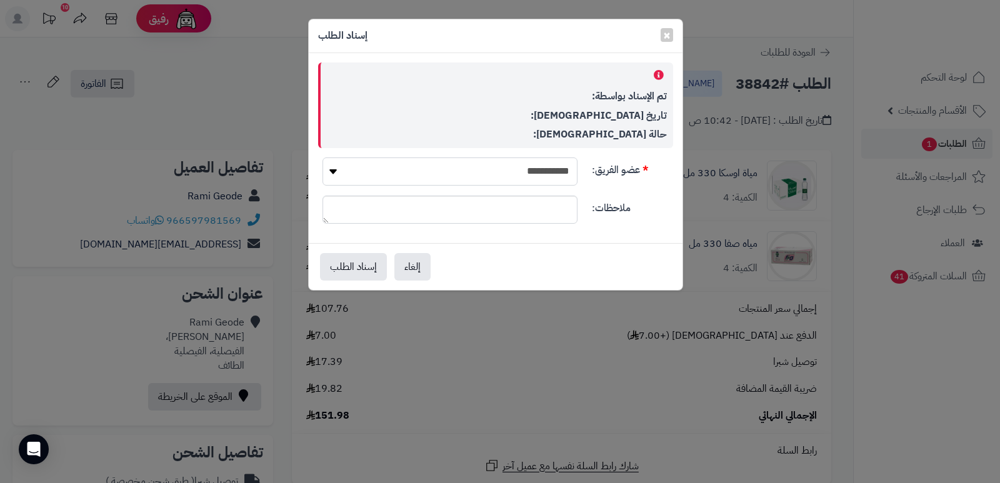
click at [428, 162] on select "**********" at bounding box center [449, 171] width 255 height 28
select select "**"
click at [322, 157] on select "**********" at bounding box center [449, 171] width 255 height 28
click at [365, 262] on button "إسناد الطلب" at bounding box center [353, 265] width 67 height 27
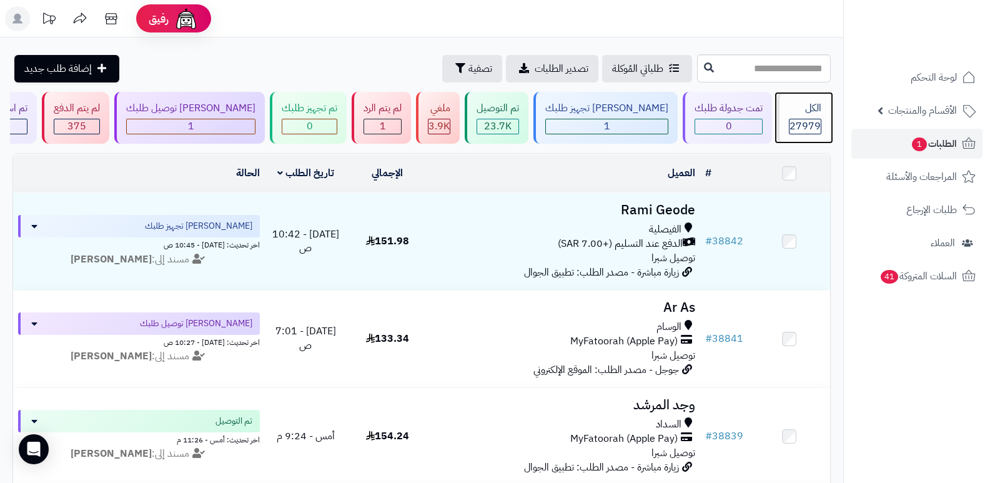
click at [805, 116] on div "الكل 27979" at bounding box center [804, 118] width 54 height 52
click at [792, 110] on div "الكل" at bounding box center [805, 108] width 32 height 14
click at [800, 122] on span "27979" at bounding box center [805, 126] width 31 height 15
click at [802, 116] on div "الكل 27979" at bounding box center [804, 118] width 54 height 52
click at [797, 119] on span "27979" at bounding box center [805, 126] width 31 height 15
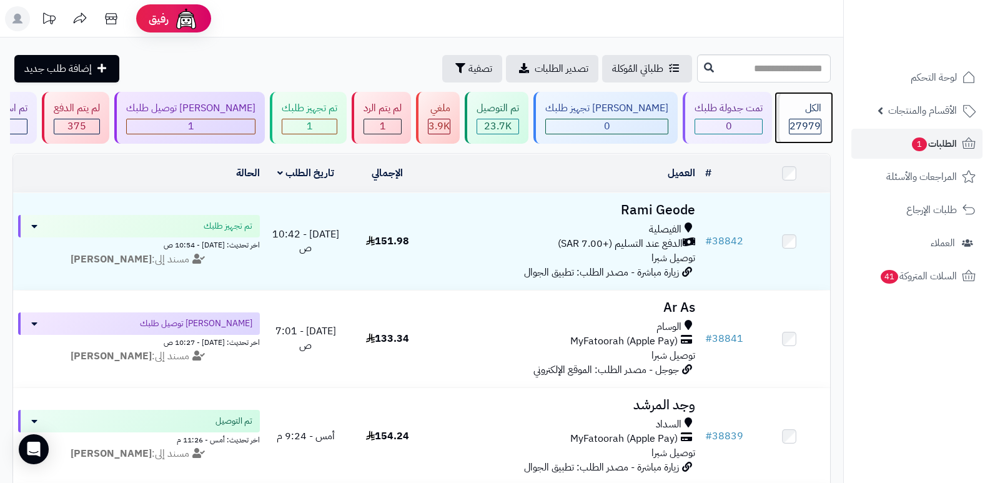
click at [809, 111] on div "الكل" at bounding box center [805, 108] width 32 height 14
click at [809, 109] on div "الكل" at bounding box center [805, 108] width 32 height 14
click at [808, 113] on div "الكل" at bounding box center [805, 108] width 32 height 14
click at [800, 110] on div "الكل" at bounding box center [805, 108] width 32 height 14
click at [802, 122] on span "27979" at bounding box center [805, 126] width 31 height 15
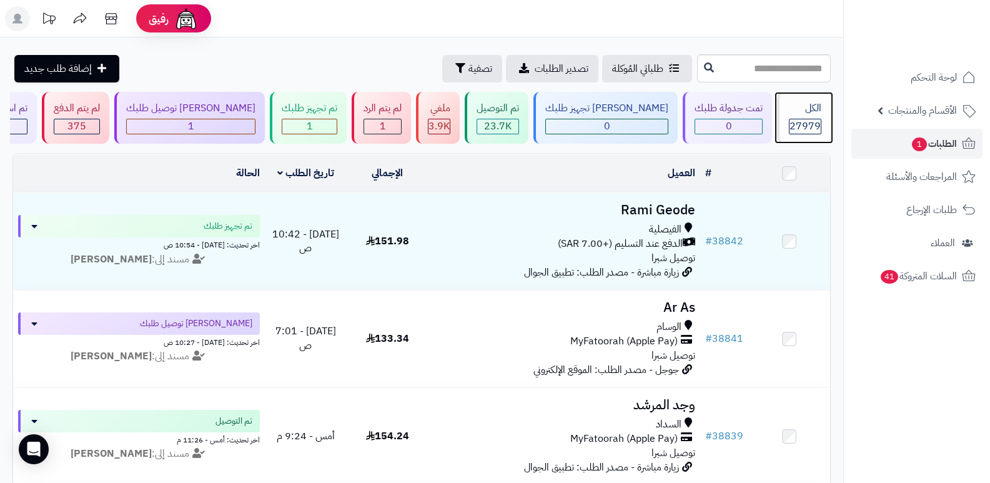
click at [813, 122] on span "27979" at bounding box center [805, 126] width 31 height 15
click at [797, 109] on div "الكل" at bounding box center [805, 108] width 32 height 14
click at [798, 135] on div "الكل 27979" at bounding box center [804, 118] width 54 height 52
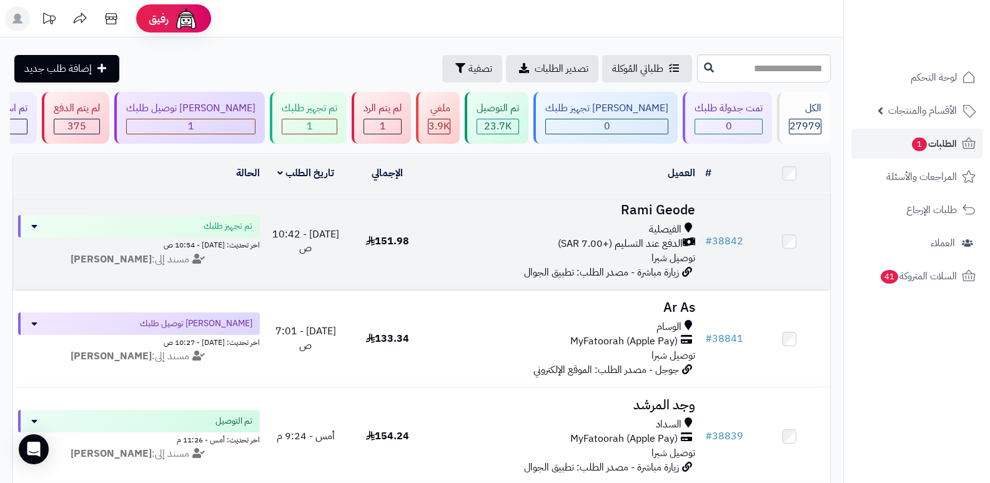
click at [683, 213] on h3 "Rami Geode" at bounding box center [565, 210] width 262 height 14
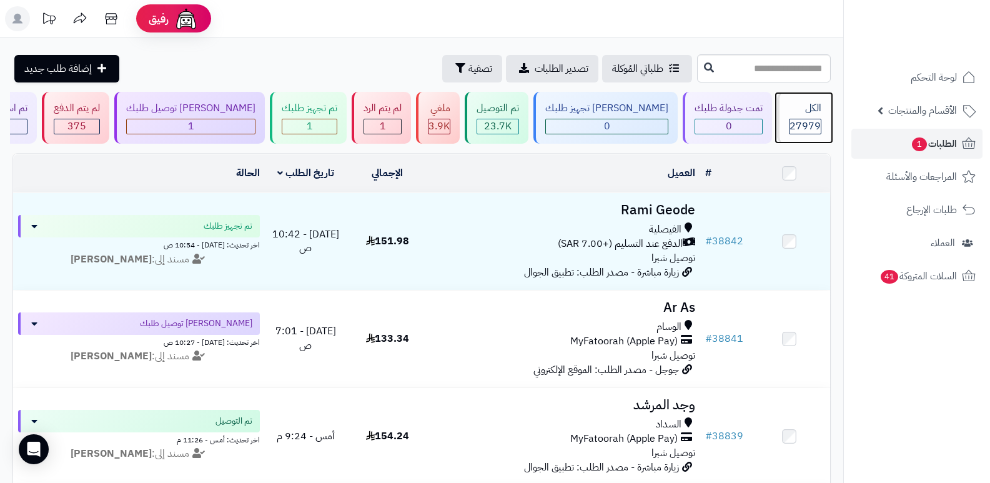
click at [810, 129] on span "27979" at bounding box center [805, 126] width 31 height 15
click at [809, 129] on span "27979" at bounding box center [805, 126] width 31 height 15
drag, startPoint x: 793, startPoint y: 117, endPoint x: 798, endPoint y: 99, distance: 18.0
click at [794, 116] on div "الكل 27979" at bounding box center [804, 118] width 54 height 52
click at [813, 121] on span "27979" at bounding box center [805, 126] width 31 height 15
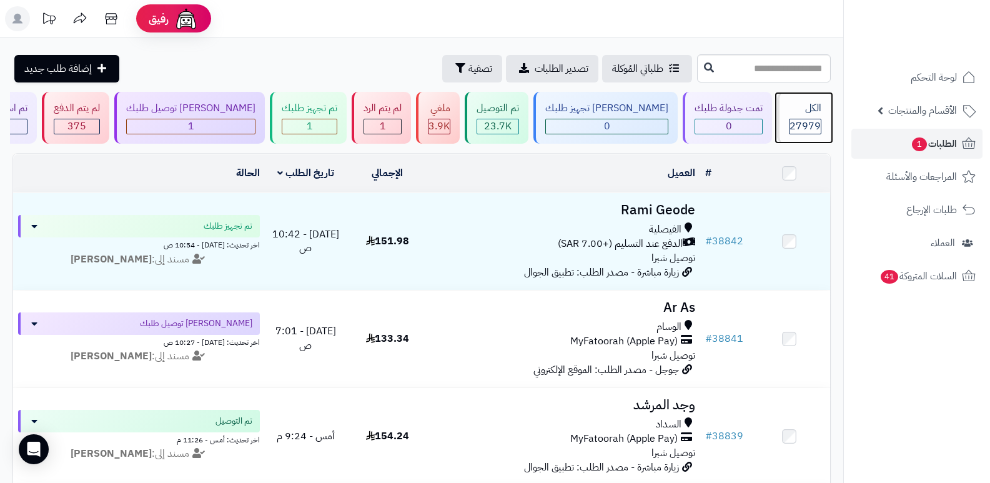
click at [807, 127] on span "27979" at bounding box center [805, 126] width 31 height 15
click at [808, 126] on span "27979" at bounding box center [805, 126] width 31 height 15
click at [933, 146] on span "الطلبات 1" at bounding box center [934, 143] width 46 height 17
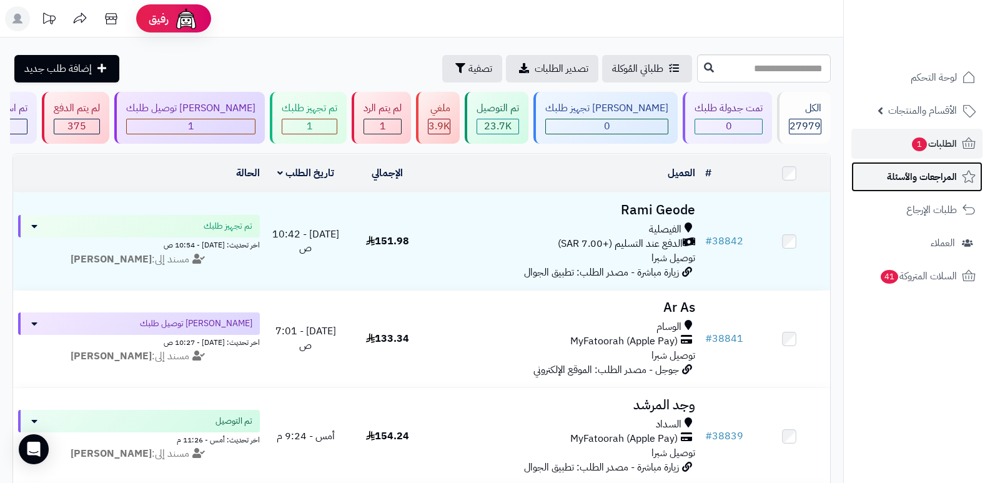
click at [925, 177] on span "المراجعات والأسئلة" at bounding box center [922, 176] width 70 height 17
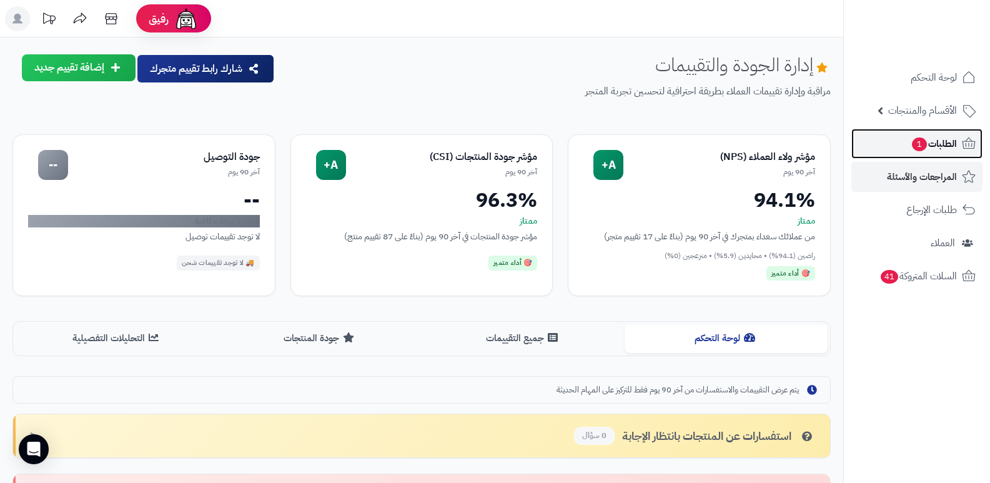
click at [930, 144] on span "الطلبات 1" at bounding box center [934, 143] width 46 height 17
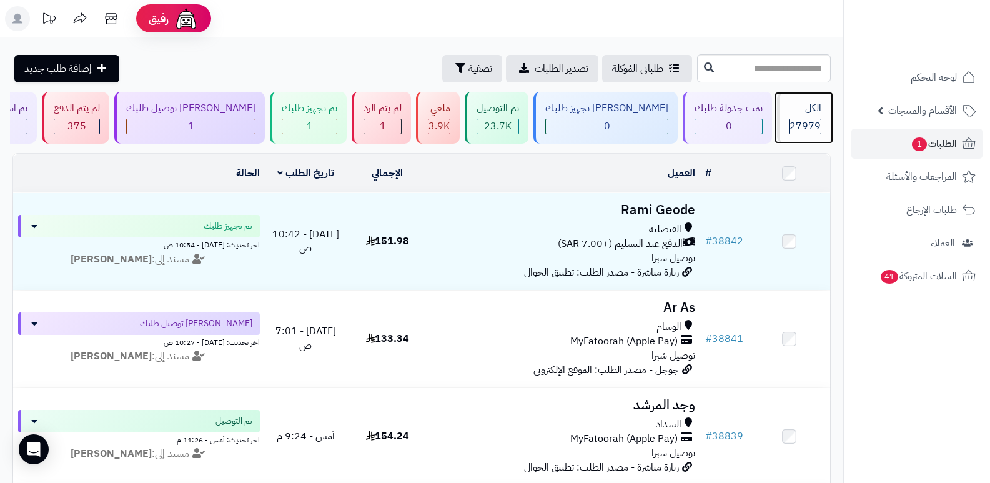
click at [802, 127] on span "27979" at bounding box center [805, 126] width 31 height 15
click at [790, 126] on div "27979" at bounding box center [805, 126] width 31 height 14
click at [807, 107] on div "الكل" at bounding box center [805, 108] width 32 height 14
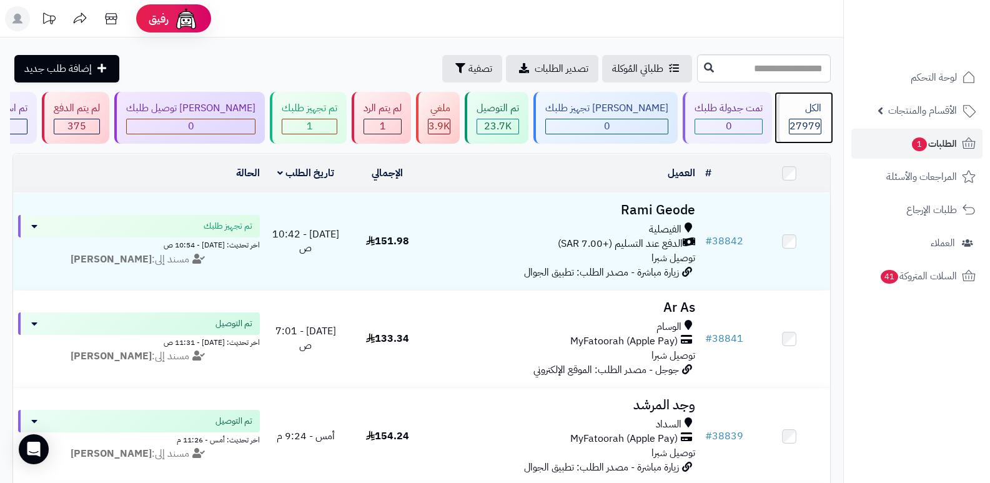
click at [805, 117] on div "الكل 27979" at bounding box center [804, 118] width 54 height 52
click at [790, 125] on div "27979" at bounding box center [805, 126] width 31 height 14
click at [816, 116] on div "الكل 27979" at bounding box center [804, 118] width 54 height 52
click at [808, 119] on span "27979" at bounding box center [805, 126] width 31 height 15
click at [807, 119] on span "27979" at bounding box center [805, 126] width 31 height 15
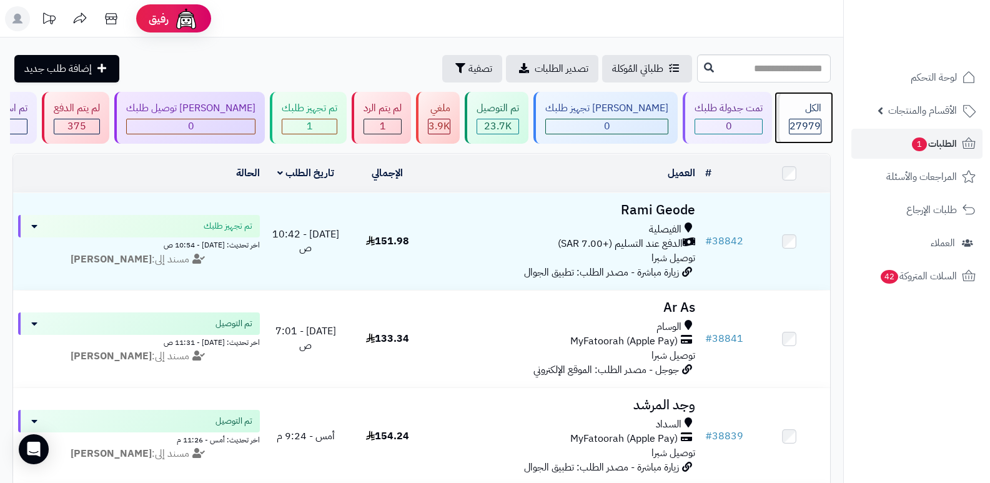
click at [817, 124] on span "27979" at bounding box center [805, 126] width 31 height 15
click at [803, 114] on div "الكل" at bounding box center [805, 108] width 32 height 14
click at [817, 117] on div "الكل 27979" at bounding box center [804, 118] width 54 height 52
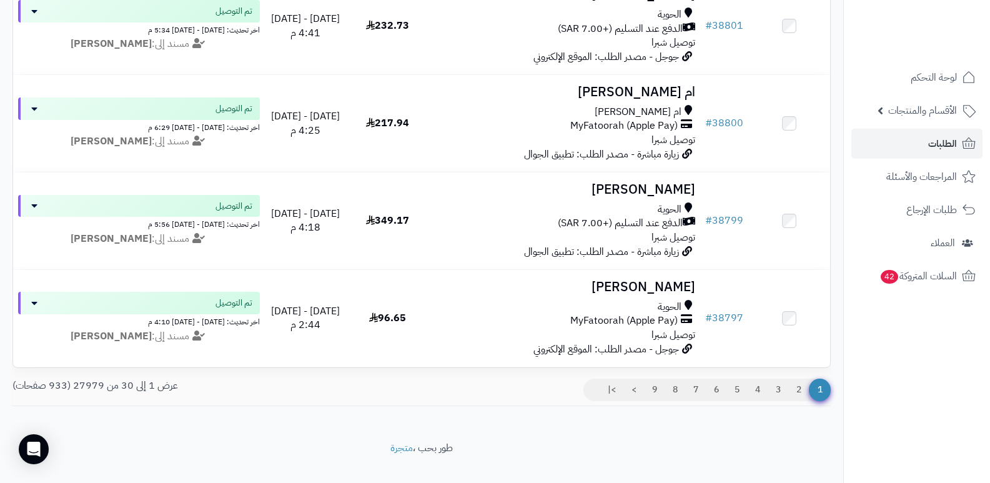
scroll to position [2777, 0]
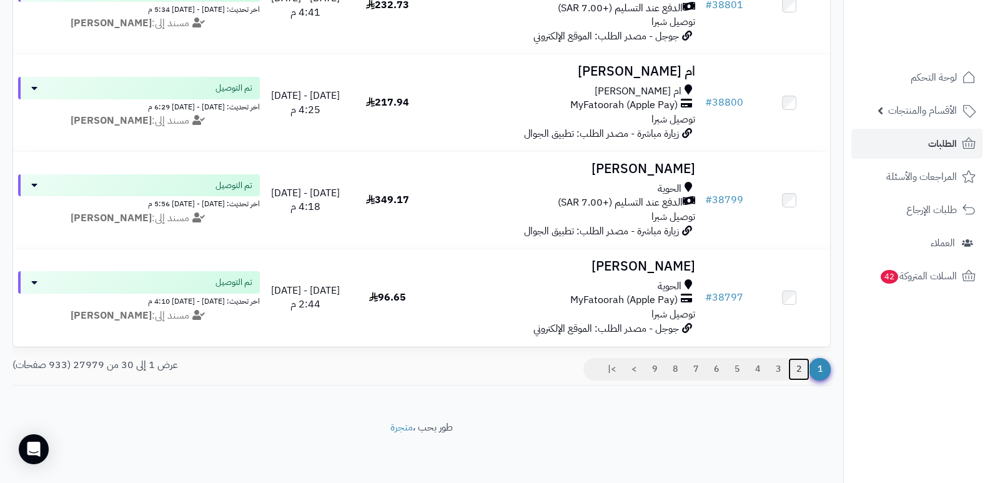
drag, startPoint x: 796, startPoint y: 374, endPoint x: 805, endPoint y: 370, distance: 9.5
click at [797, 374] on link "2" at bounding box center [798, 369] width 21 height 22
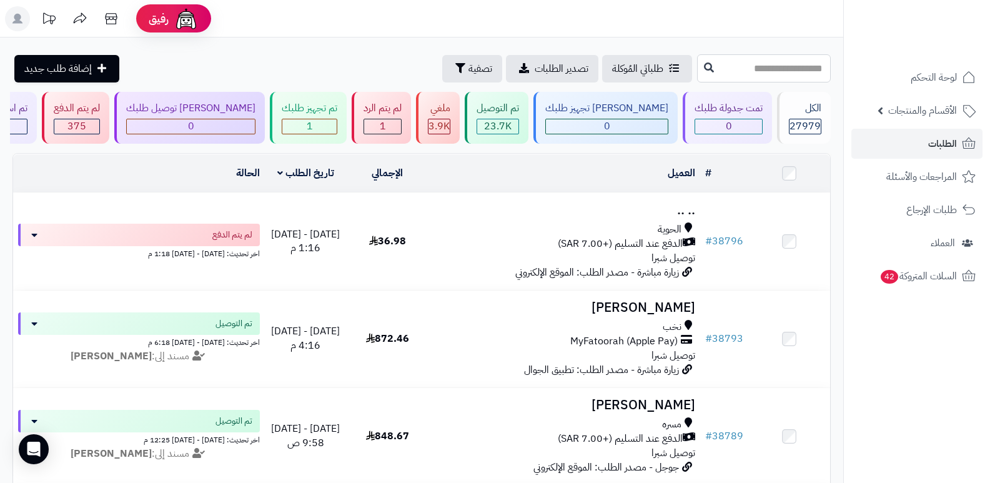
click at [801, 69] on input "text" at bounding box center [764, 68] width 134 height 28
click at [914, 352] on nav "لوحة التحكم الأقسام والمنتجات المنتجات الأقسام الماركات مواصفات المنتجات مواصفا…" at bounding box center [916, 257] width 147 height 483
click at [813, 116] on div "الكل 27979" at bounding box center [804, 118] width 54 height 52
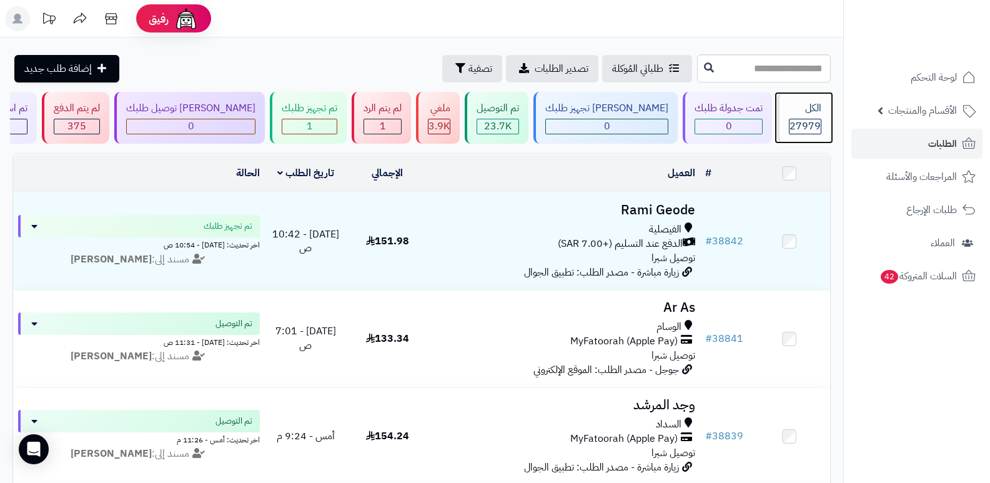
click at [806, 130] on span "27979" at bounding box center [805, 126] width 31 height 15
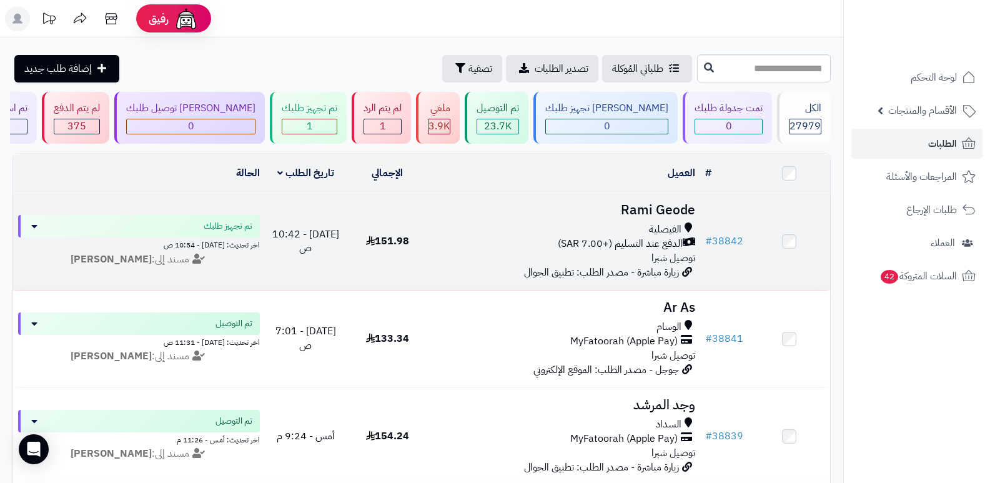
click at [650, 204] on h3 "Rami Geode" at bounding box center [565, 210] width 262 height 14
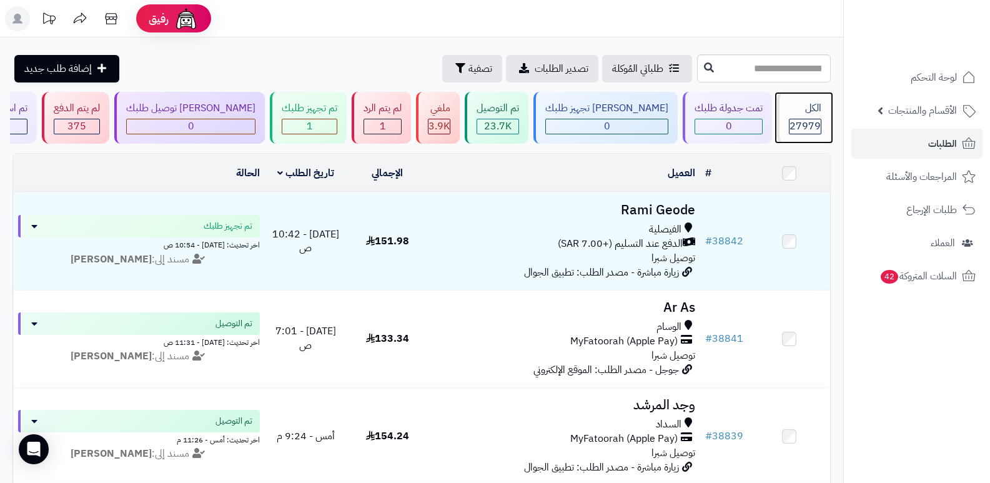
click at [820, 122] on div "27979" at bounding box center [805, 126] width 31 height 14
click at [800, 119] on span "27979" at bounding box center [805, 126] width 31 height 15
click at [817, 122] on span "27979" at bounding box center [805, 126] width 31 height 15
